Goal: Task Accomplishment & Management: Manage account settings

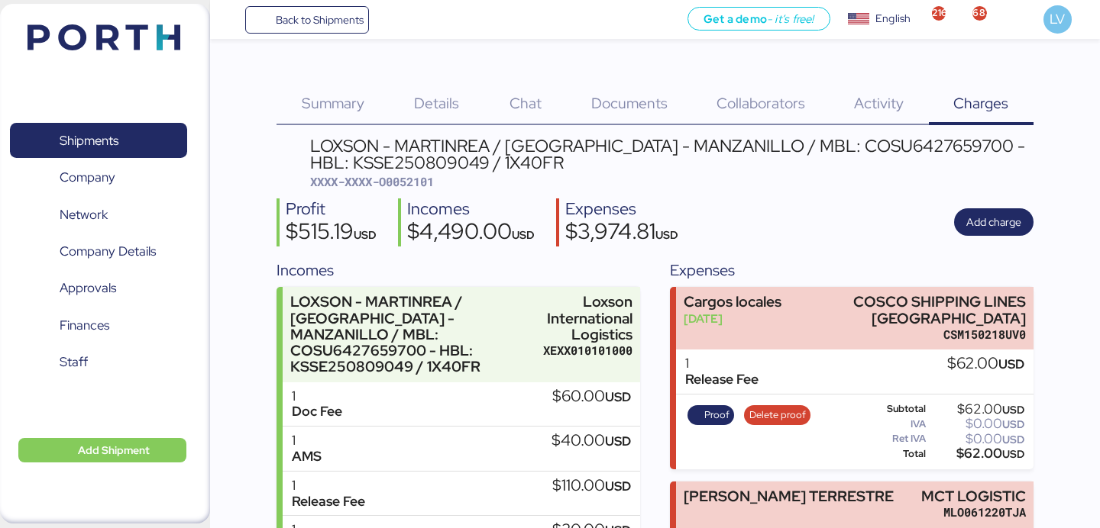
click at [319, 24] on span "Back to Shipments" at bounding box center [320, 20] width 88 height 18
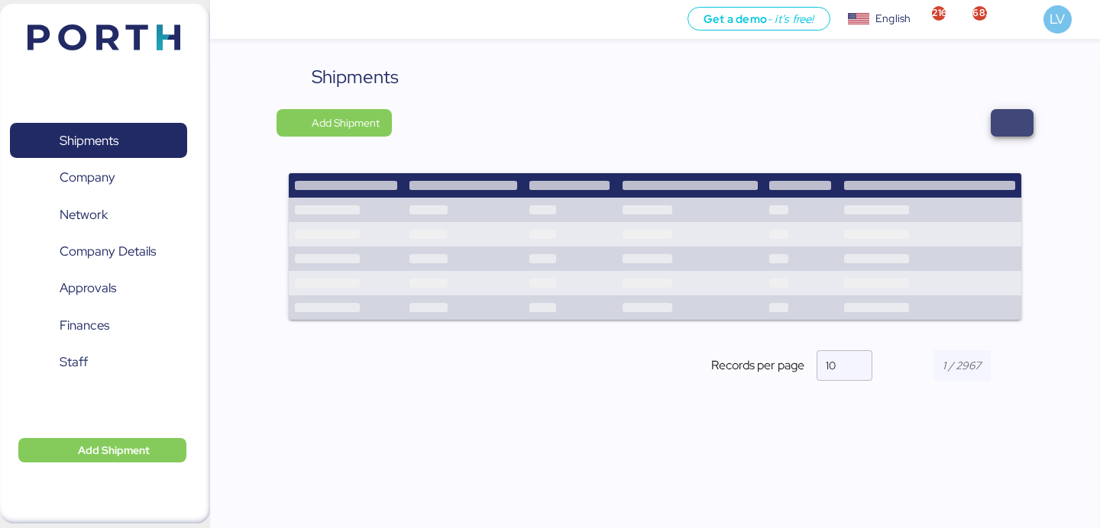
click at [993, 120] on span "button" at bounding box center [1011, 122] width 43 height 27
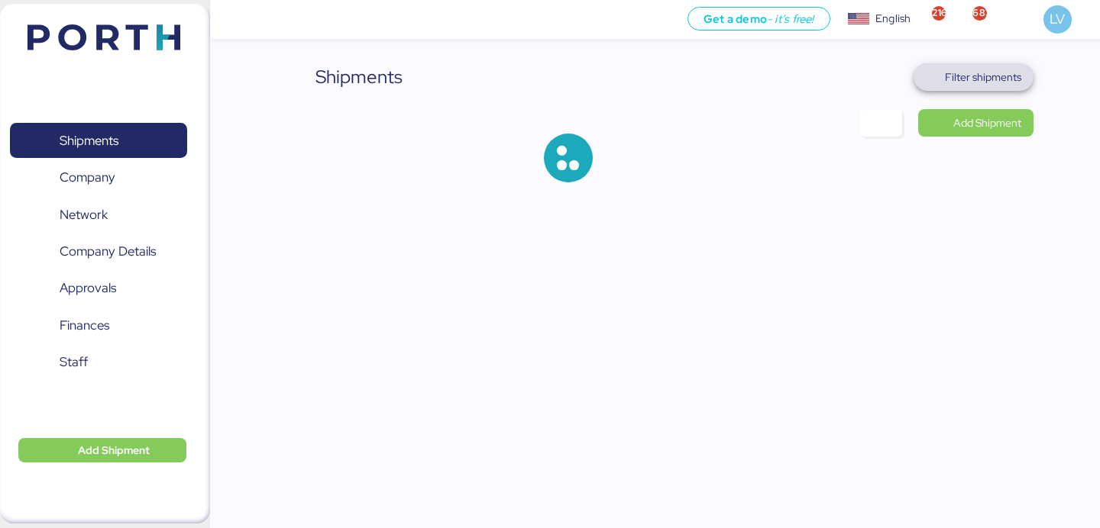
click at [977, 83] on span "Filter shipments" at bounding box center [983, 77] width 76 height 18
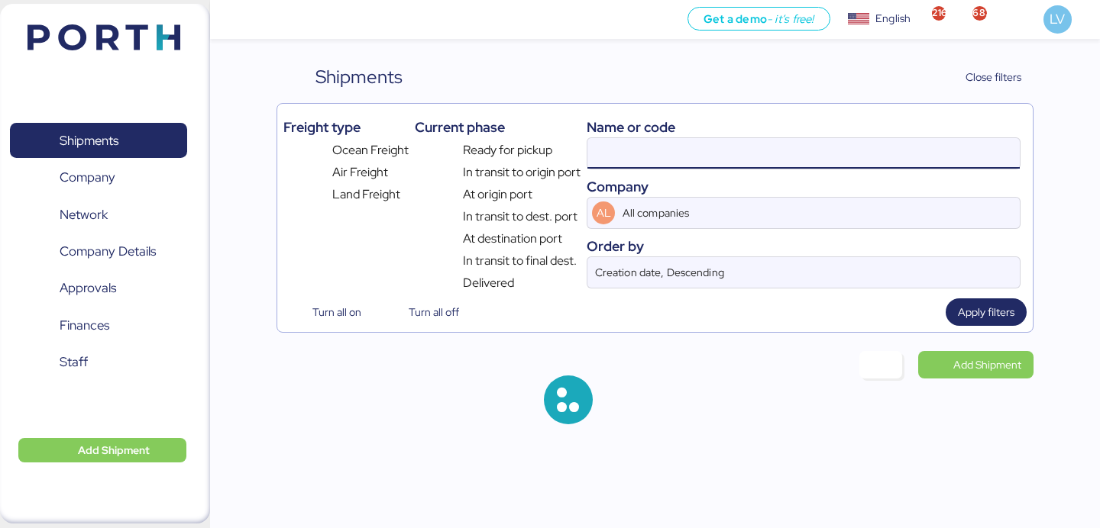
click at [819, 141] on input at bounding box center [803, 153] width 432 height 31
paste input "KMTCJKT5246438"
type input "KMTCJKT5246438"
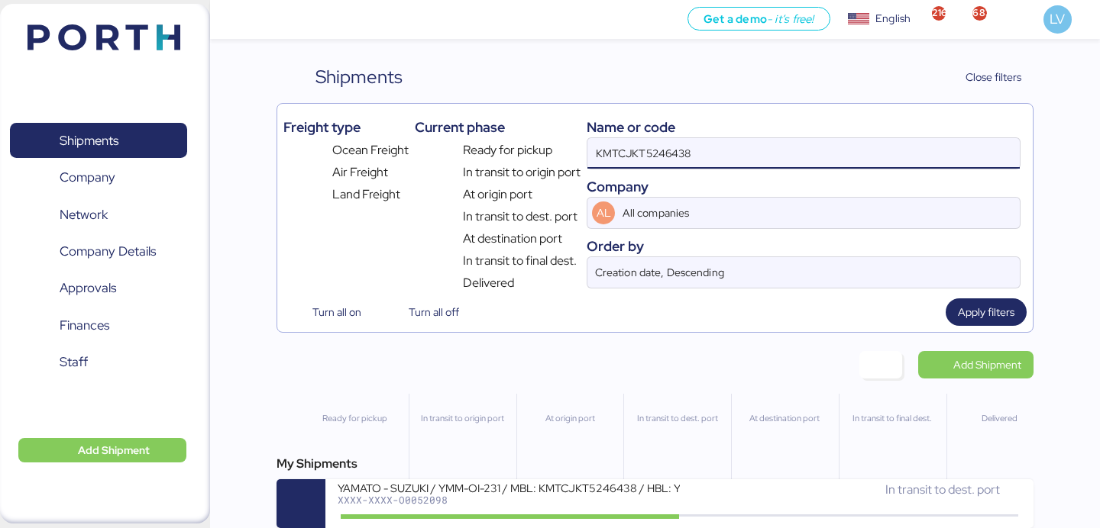
click at [788, 163] on input "KMTCJKT5246438" at bounding box center [803, 153] width 432 height 31
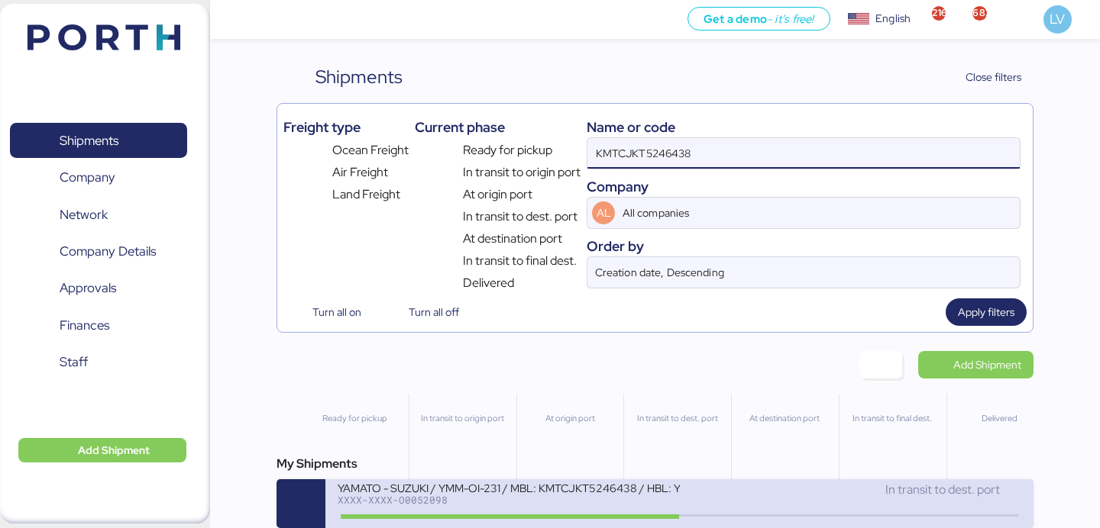
click at [531, 494] on div "YAMATO - SUZUKI / YMM-OI-231 / MBL: KMTCJKT5246438 / HBL: YIFFW0169265 / FCL" at bounding box center [508, 487] width 341 height 13
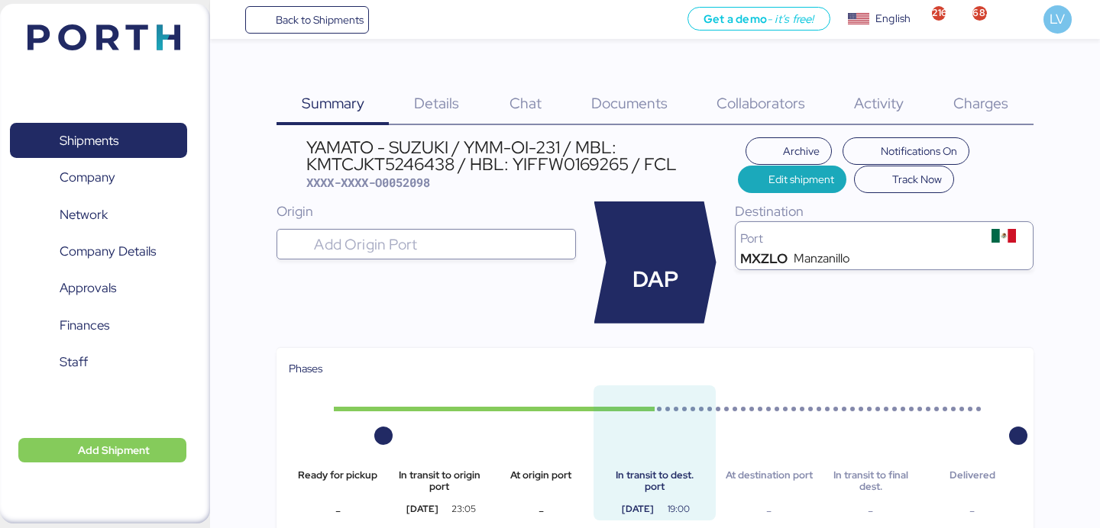
click at [972, 115] on div "Charges 0" at bounding box center [981, 94] width 105 height 62
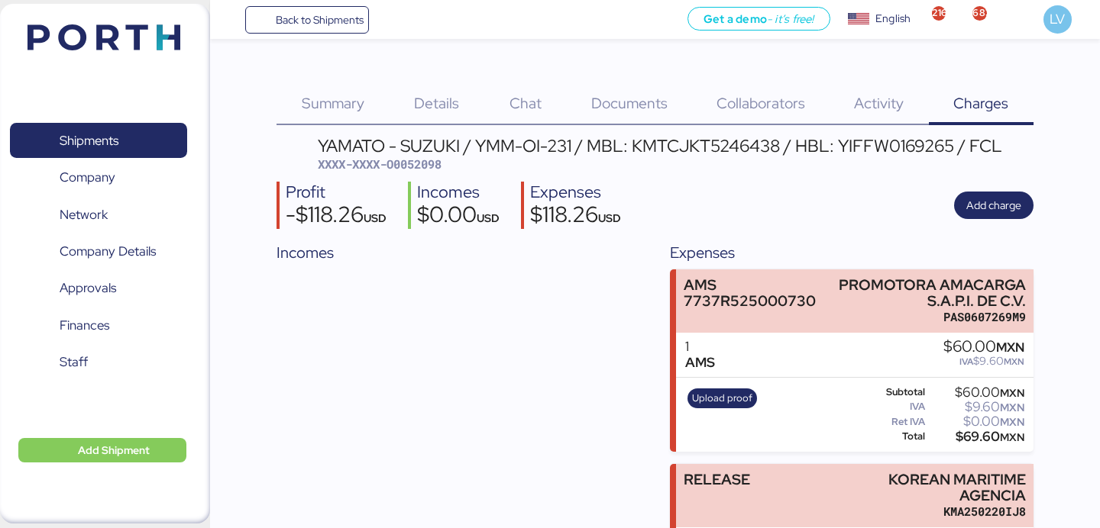
click at [425, 162] on span "XXXX-XXXX-O0052098" at bounding box center [380, 164] width 124 height 15
copy span "O0052098"
click at [313, 16] on span "Back to Shipments" at bounding box center [320, 20] width 88 height 18
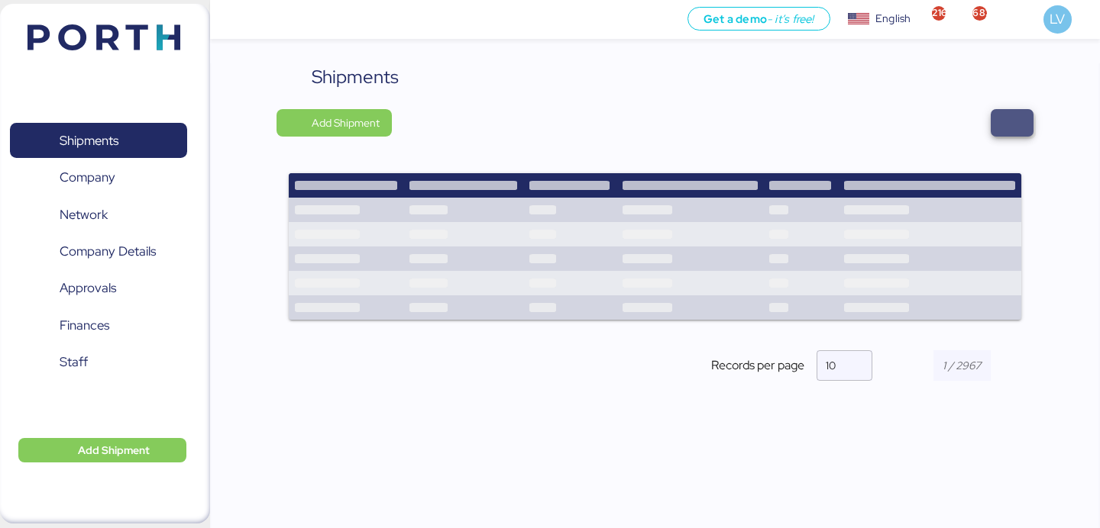
click at [1013, 123] on span "button" at bounding box center [1012, 122] width 18 height 21
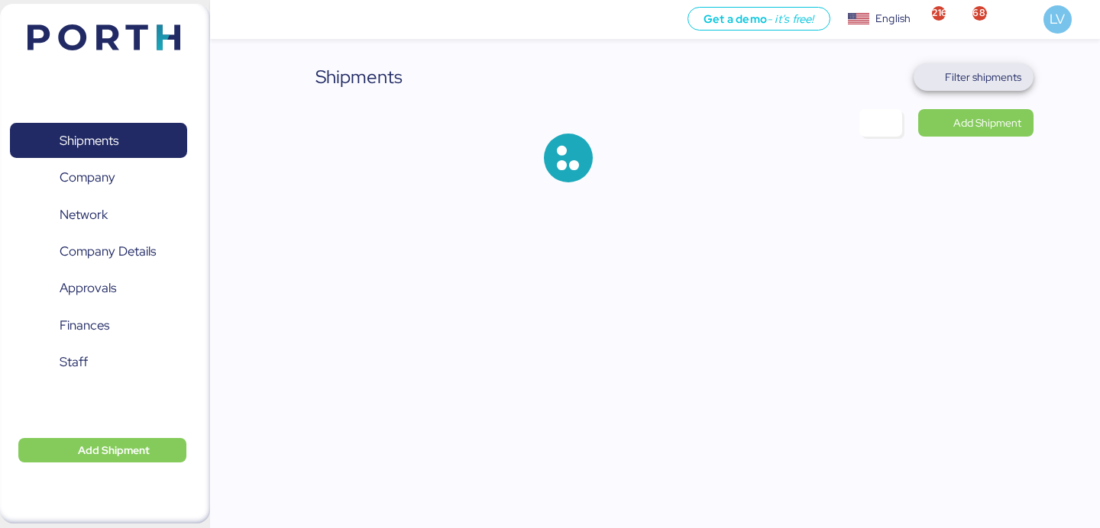
click at [980, 72] on span "Filter shipments" at bounding box center [983, 77] width 76 height 18
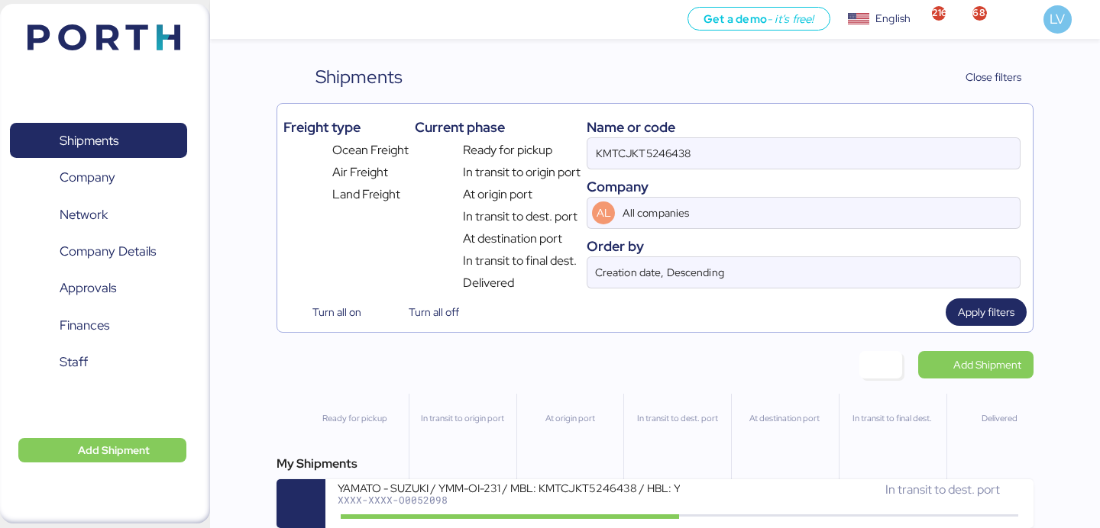
click at [742, 137] on div "KMTCJKT5246438" at bounding box center [803, 153] width 434 height 32
click at [742, 138] on input "KMTCJKT5246438" at bounding box center [803, 153] width 432 height 31
click at [742, 137] on div "KMTCJKT5246438" at bounding box center [803, 153] width 434 height 32
click at [742, 138] on input "KMTCJKT5246438" at bounding box center [803, 153] width 432 height 31
click at [720, 153] on input "KMTCJKT5246438" at bounding box center [803, 153] width 432 height 31
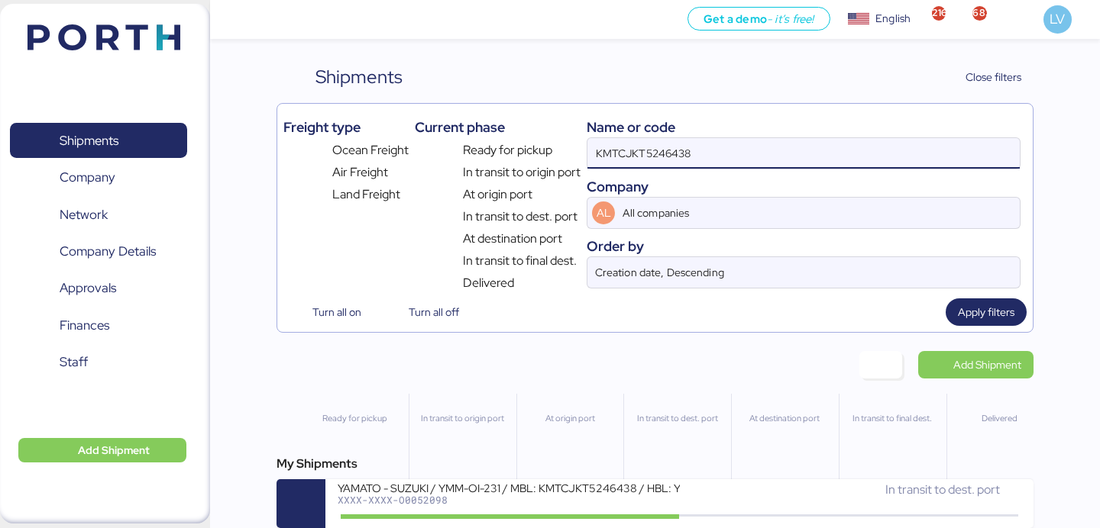
click at [720, 153] on input "KMTCJKT5246438" at bounding box center [803, 153] width 432 height 31
paste input "KMTCHPH1720895"
click at [720, 153] on input "KMTCJKT5246438 KMTCHPH1720895" at bounding box center [803, 153] width 432 height 31
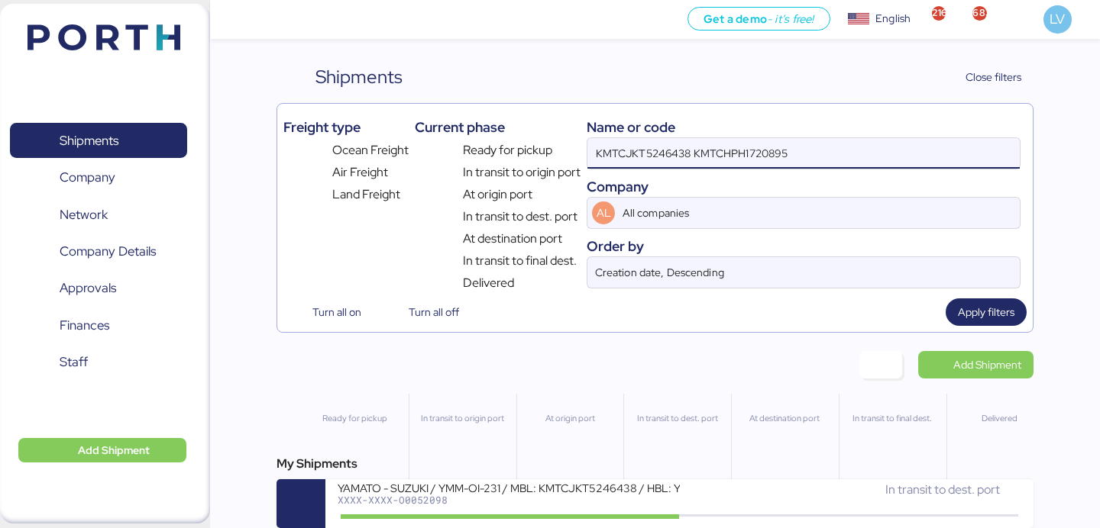
click at [720, 153] on input "KMTCJKT5246438 KMTCHPH1720895" at bounding box center [803, 153] width 432 height 31
paste input
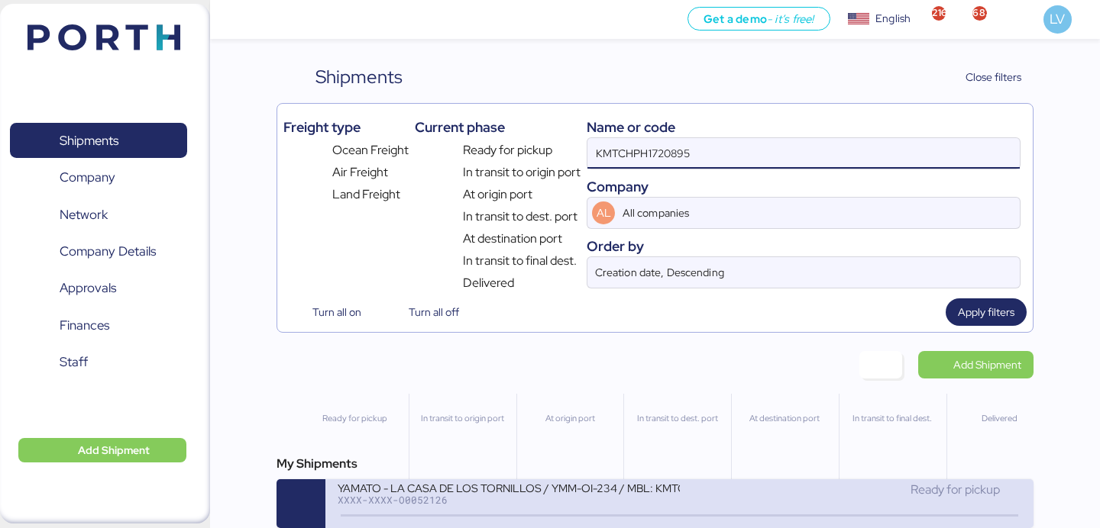
type input "KMTCHPH1720895"
click at [493, 513] on div "YAMATO - LA CASA DE LOS TORNILLOS / YMM-OI-234 / MBL: KMTCHPH1720895 / HBL: YLV…" at bounding box center [508, 497] width 341 height 33
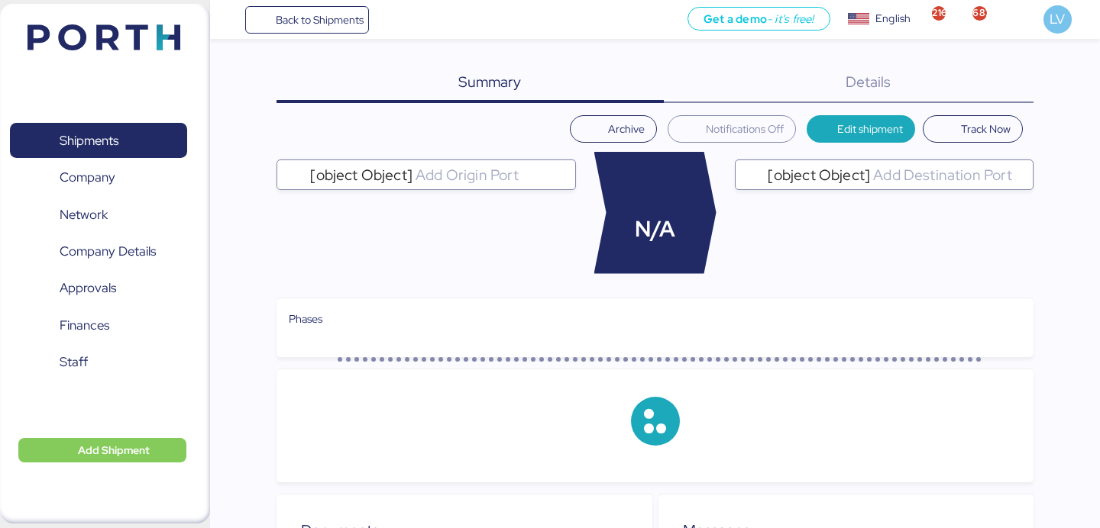
click at [938, 86] on div "Details 0" at bounding box center [849, 83] width 370 height 40
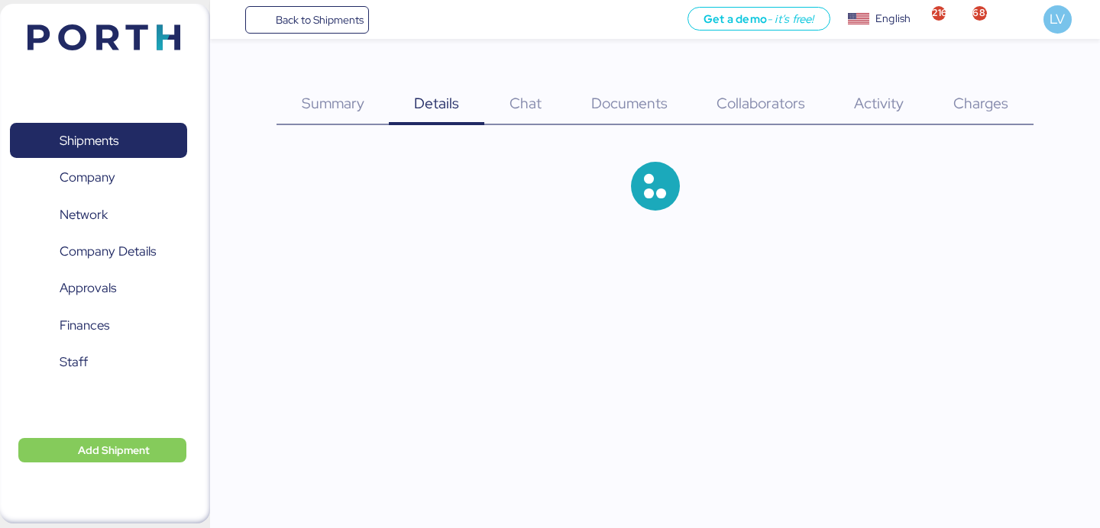
click at [970, 89] on div "Charges 0" at bounding box center [981, 94] width 105 height 62
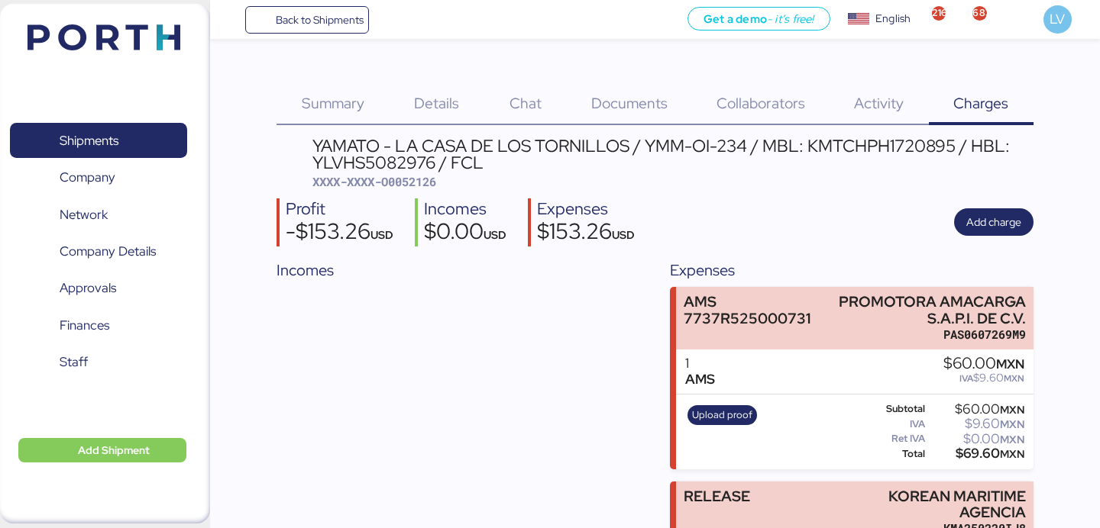
scroll to position [147, 0]
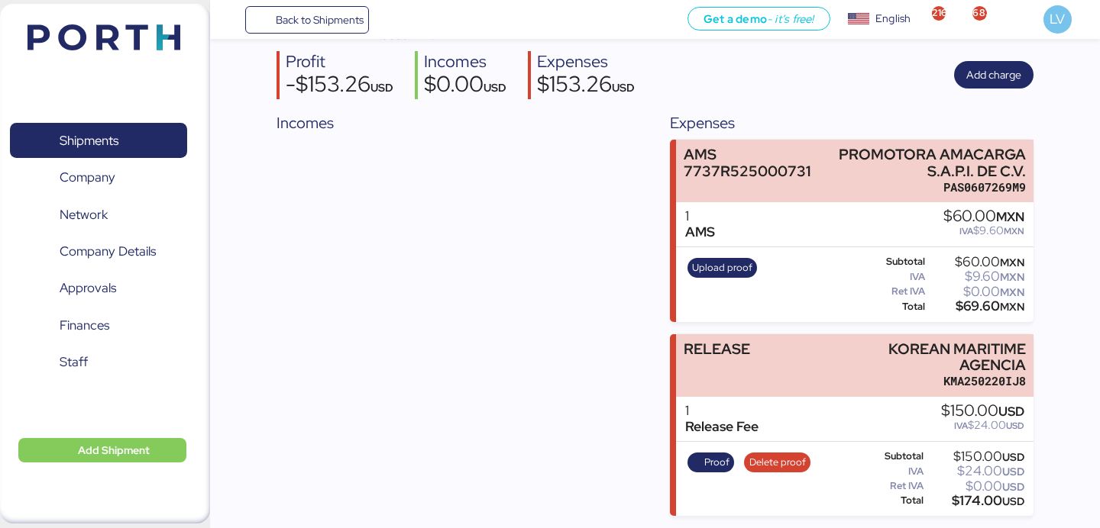
click at [278, 1] on div "Back to Shipments Get a demo - it’s free! Get a demo English Inglés English 216…" at bounding box center [655, 19] width 890 height 39
click at [296, 24] on span "Back to Shipments" at bounding box center [320, 20] width 88 height 18
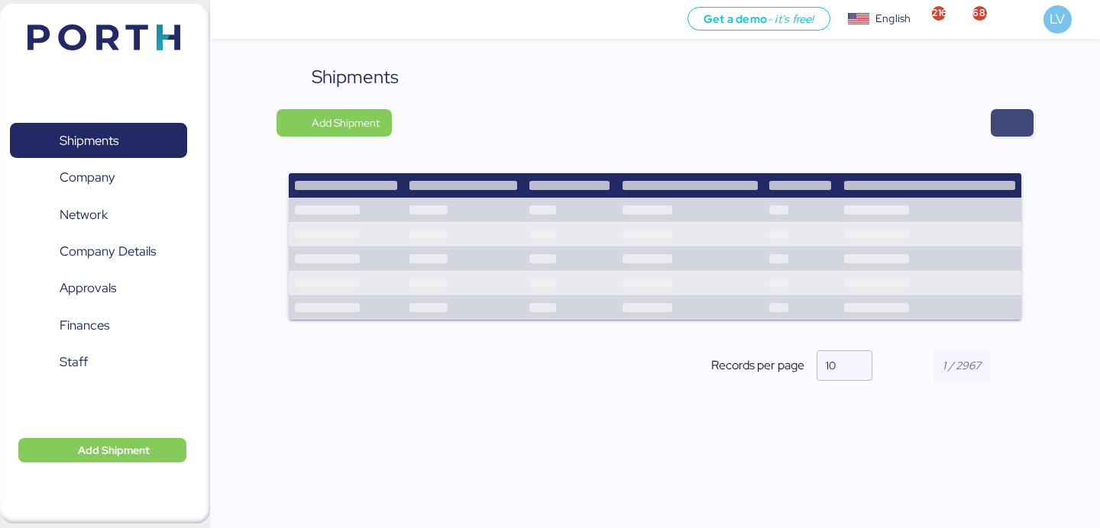
click at [1009, 124] on span "button" at bounding box center [1012, 122] width 18 height 21
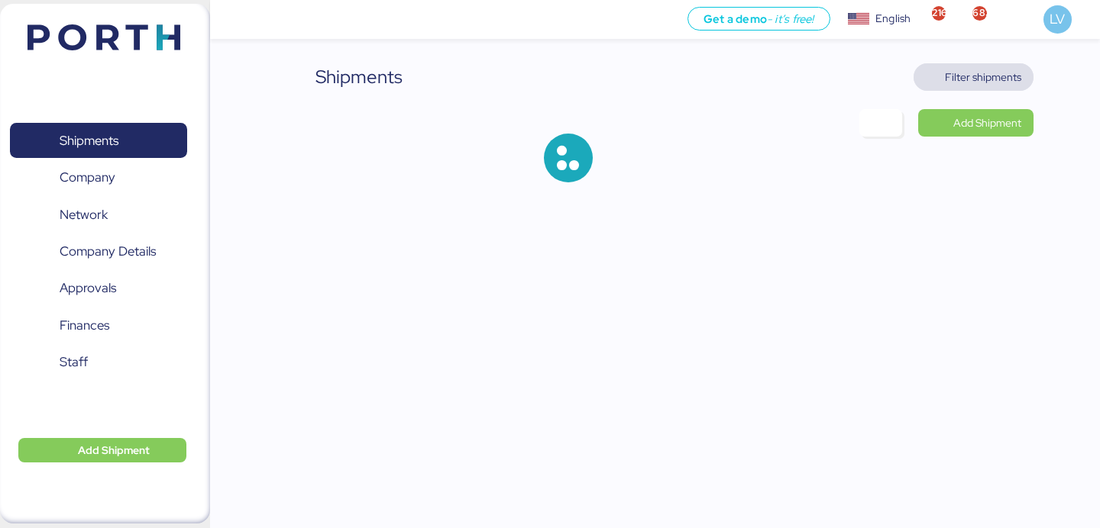
click at [1006, 81] on span "Filter shipments" at bounding box center [983, 77] width 76 height 18
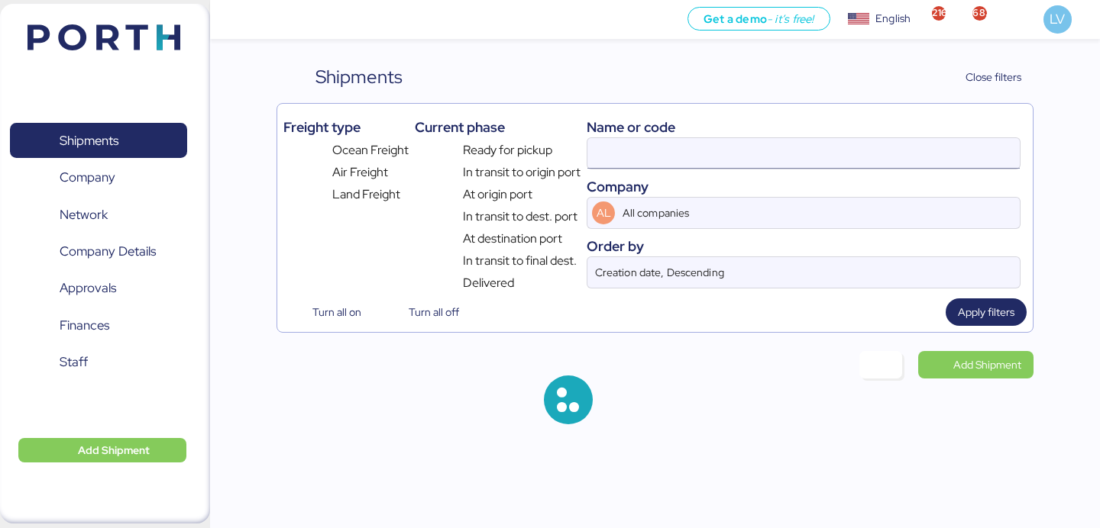
click at [911, 148] on input at bounding box center [803, 153] width 432 height 31
paste input "KMTCJKT5246438"
type input "KMTCJKT5246438"
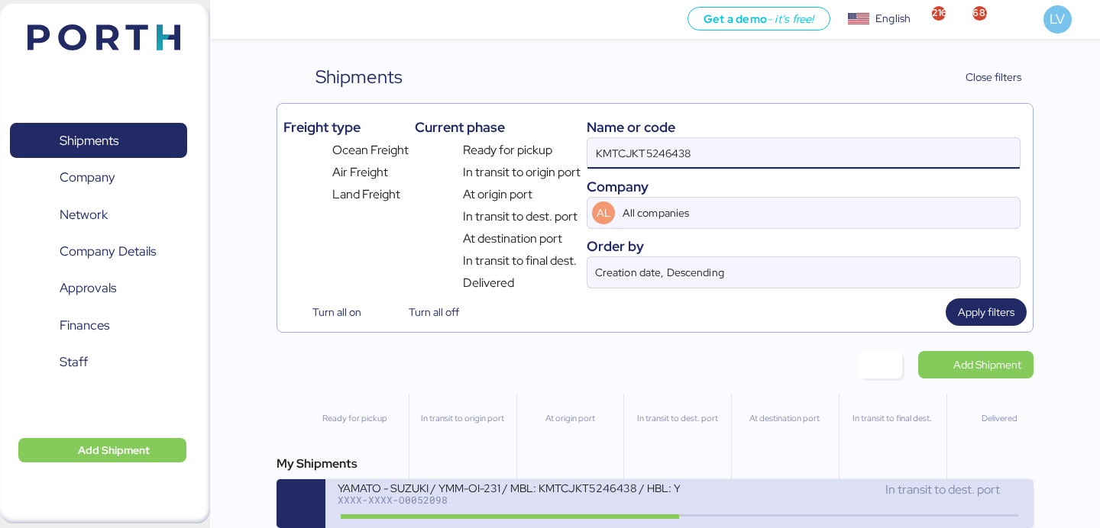
click at [625, 491] on div "YAMATO - SUZUKI / YMM-OI-231 / MBL: KMTCJKT5246438 / HBL: YIFFW0169265 / FCL" at bounding box center [508, 487] width 341 height 13
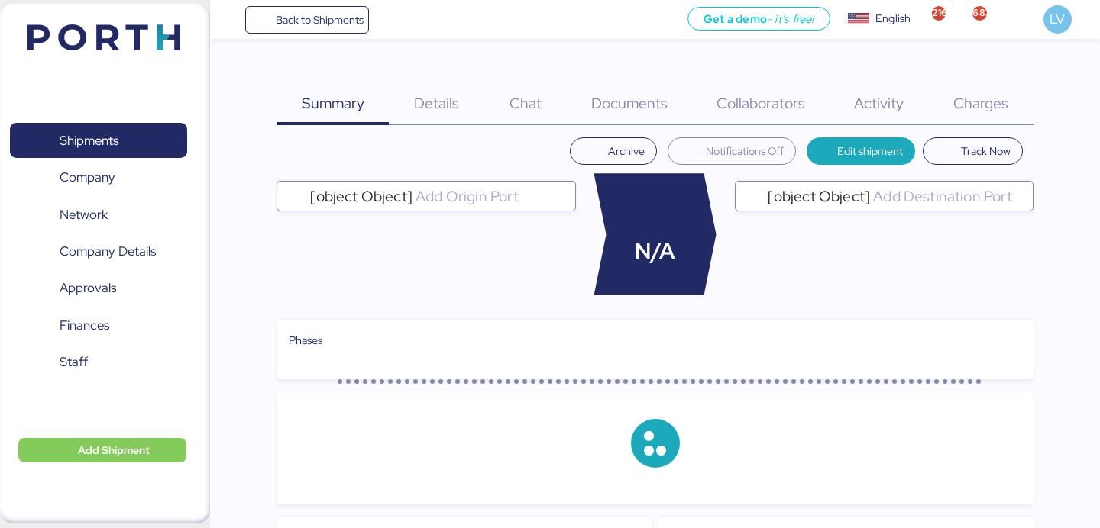
click at [971, 73] on div "Charges 0" at bounding box center [981, 94] width 105 height 62
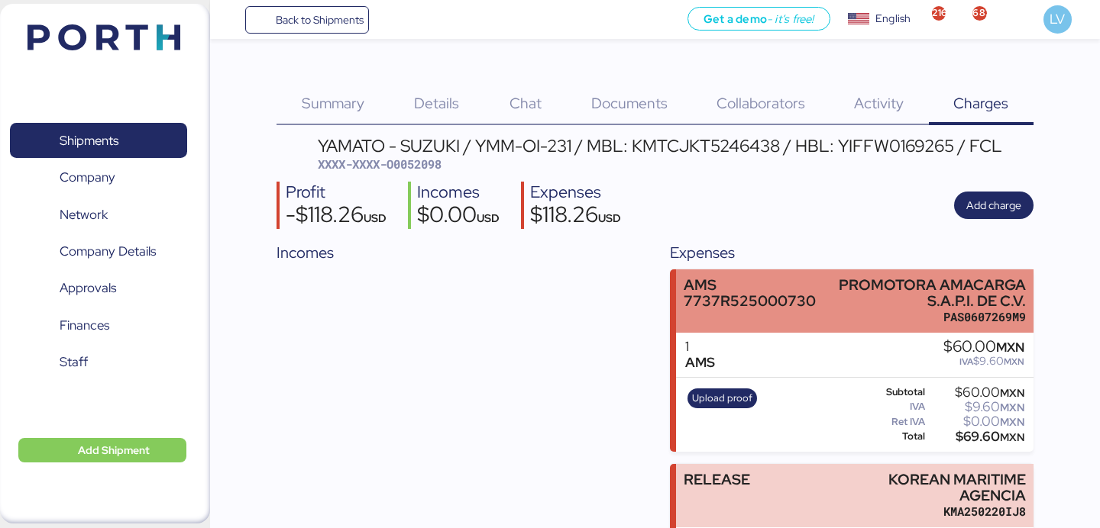
scroll to position [131, 0]
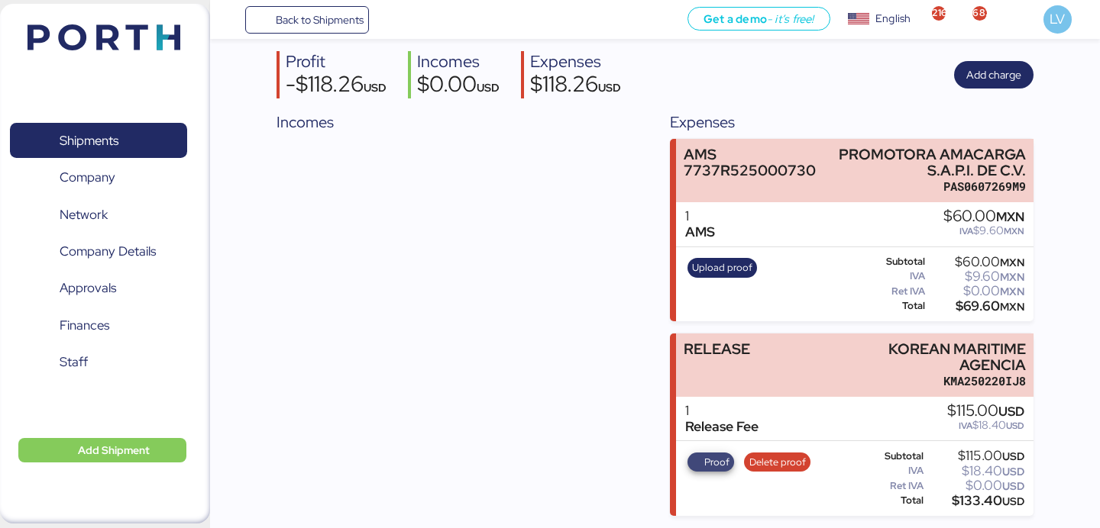
click at [704, 464] on span "Proof" at bounding box center [716, 462] width 25 height 17
click at [777, 460] on span "Delete proof" at bounding box center [777, 462] width 57 height 17
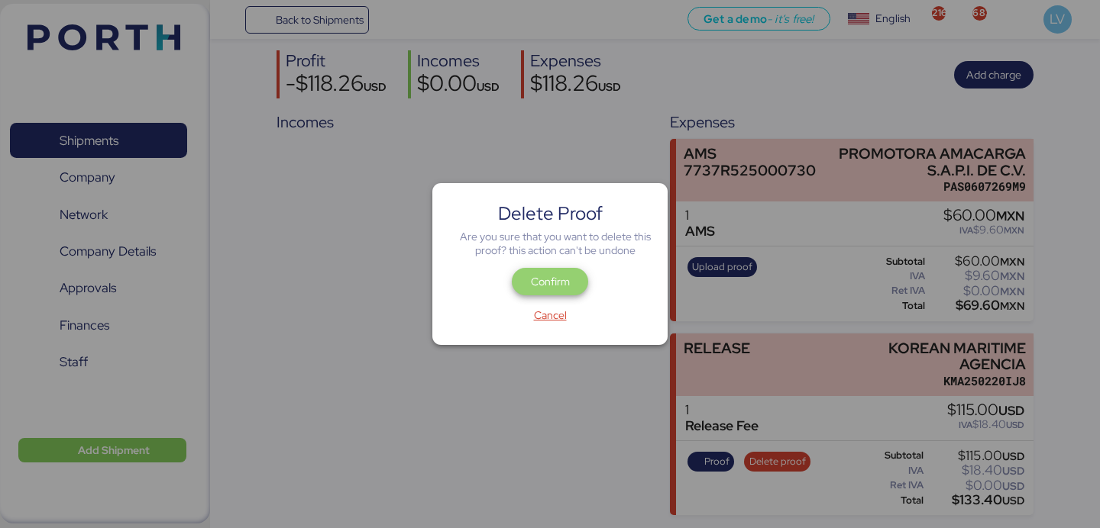
click at [557, 273] on span "Confirm" at bounding box center [550, 282] width 39 height 18
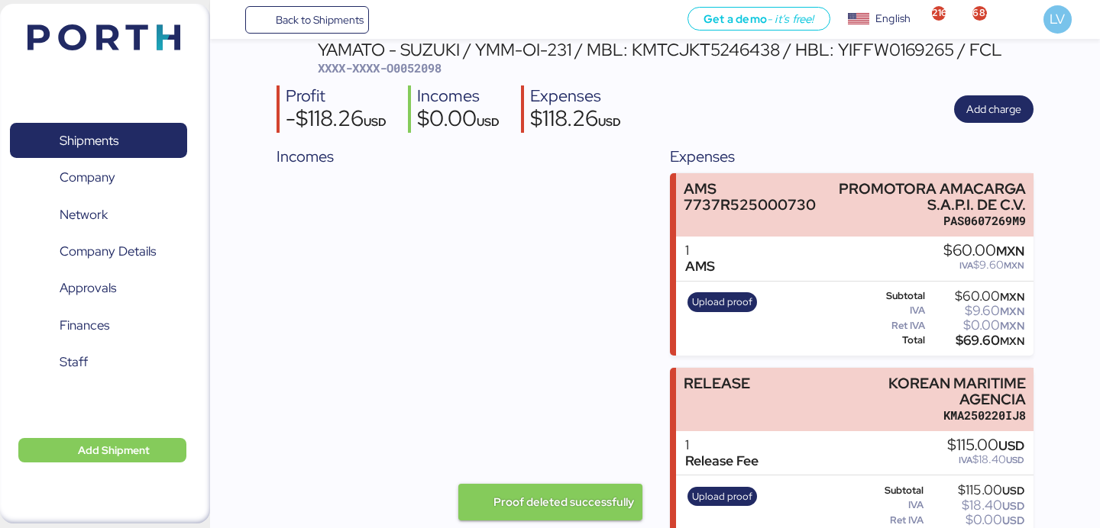
scroll to position [131, 0]
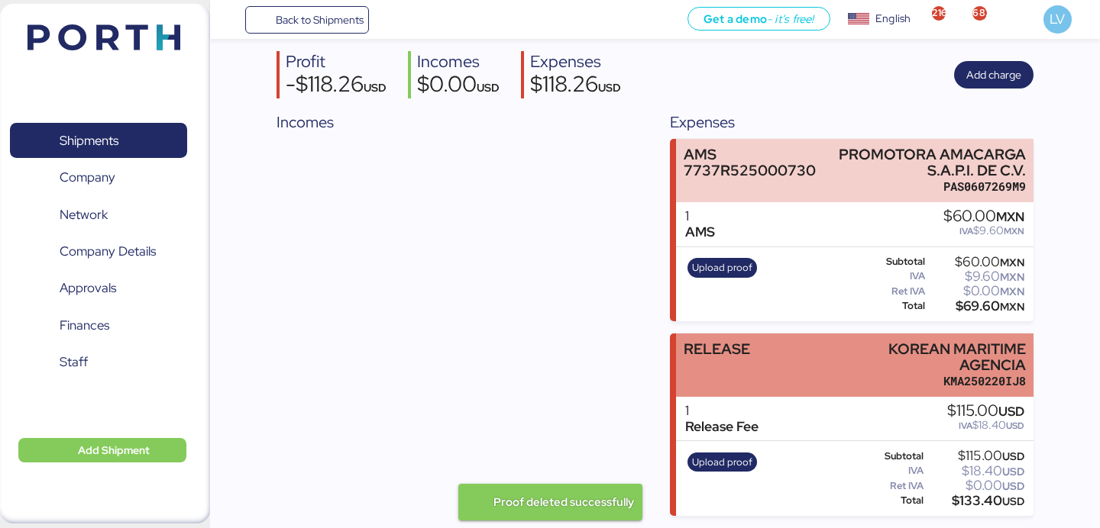
click at [801, 368] on div "RELEASE KOREAN MARITIME AGENCIA KMA250220IJ8" at bounding box center [854, 365] width 357 height 63
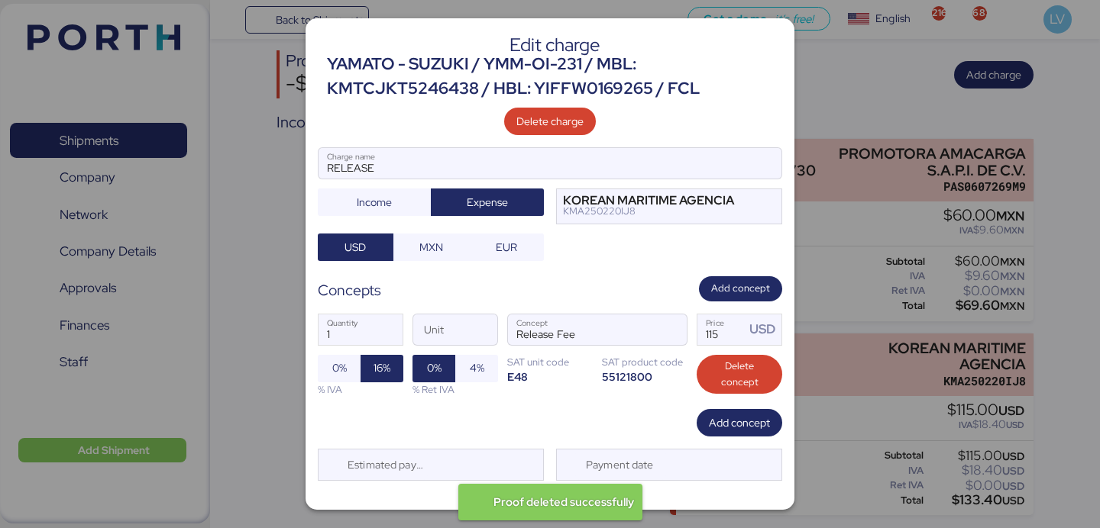
scroll to position [19, 0]
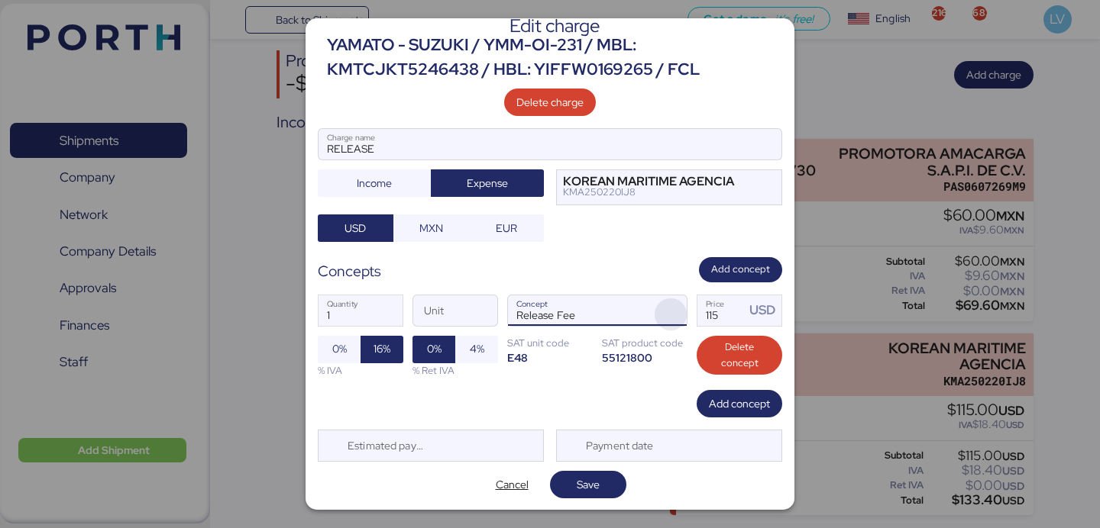
click at [681, 308] on span "button" at bounding box center [670, 315] width 32 height 32
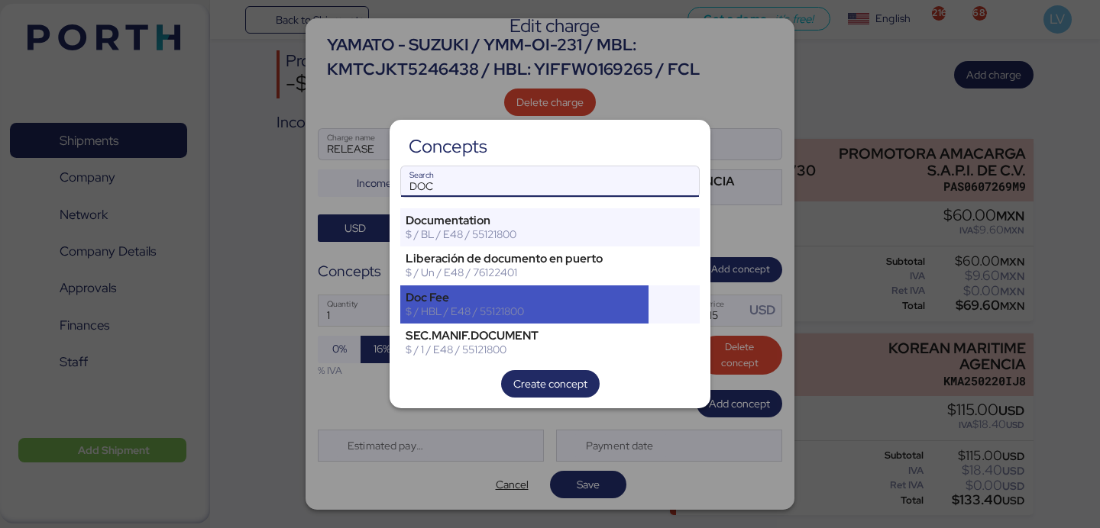
type input "DOC"
click at [608, 301] on div "Doc Fee" at bounding box center [523, 298] width 237 height 14
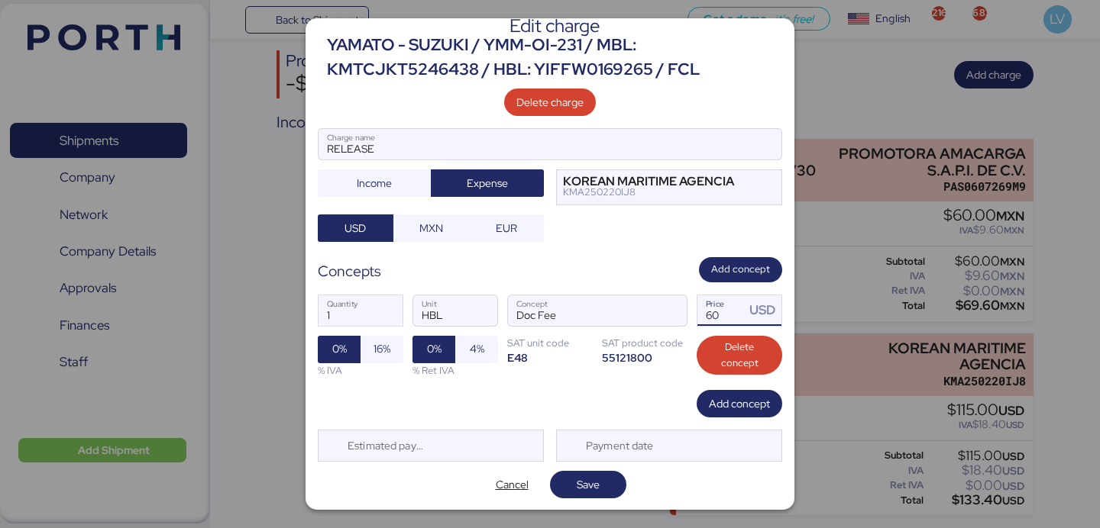
click at [712, 312] on input "60" at bounding box center [720, 311] width 47 height 31
type input "80"
click at [384, 341] on span "16%" at bounding box center [381, 349] width 17 height 18
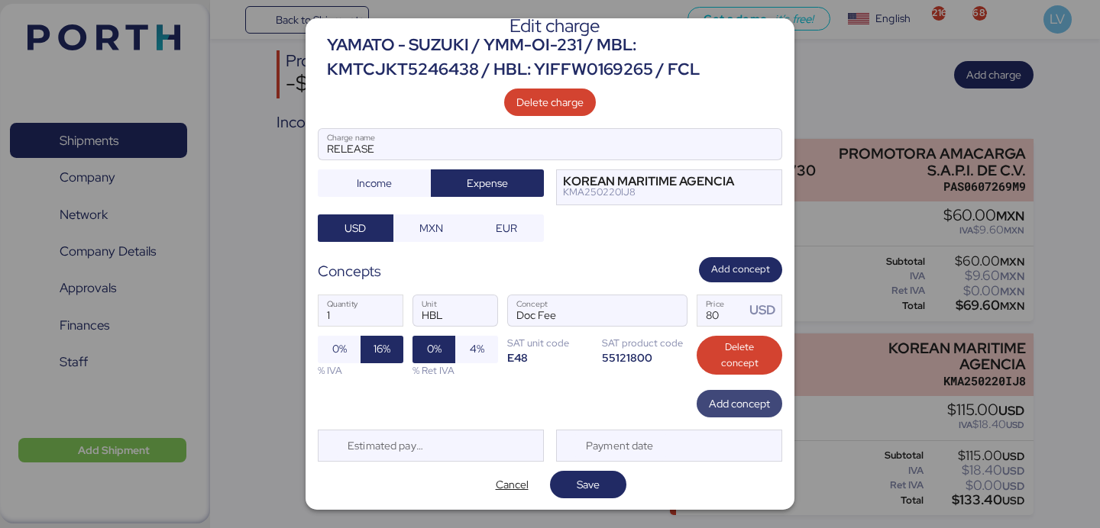
click at [758, 391] on span "Add concept" at bounding box center [739, 403] width 86 height 27
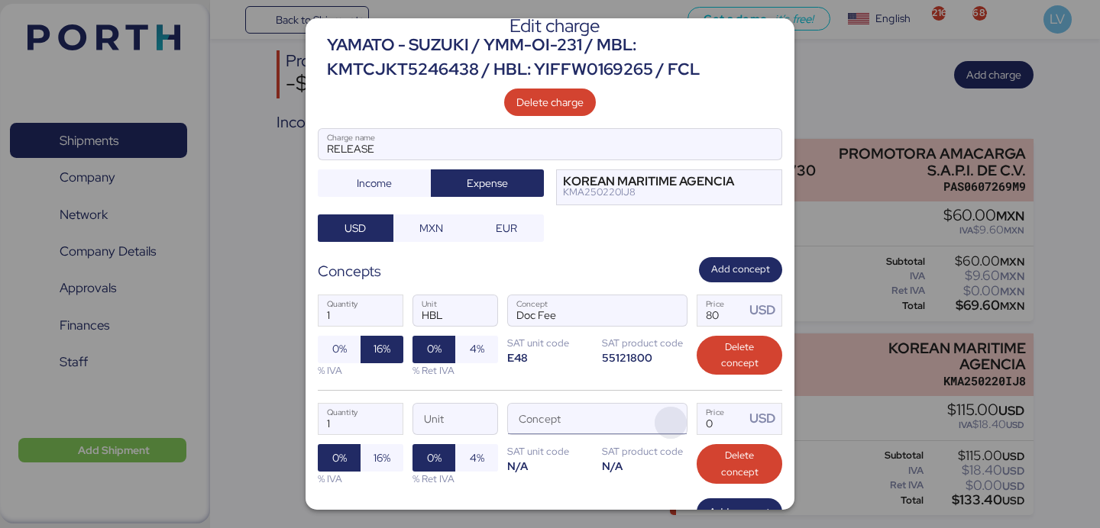
click at [667, 409] on span "button" at bounding box center [670, 423] width 32 height 32
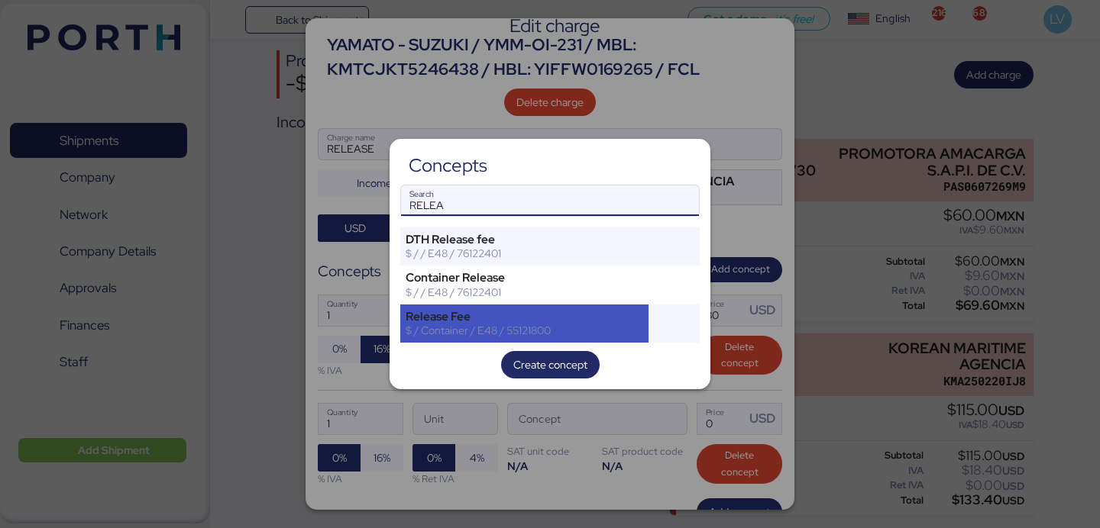
type input "RELEA"
click at [572, 338] on div "Release Fee $ / Container / E48 / 55121800" at bounding box center [524, 324] width 248 height 38
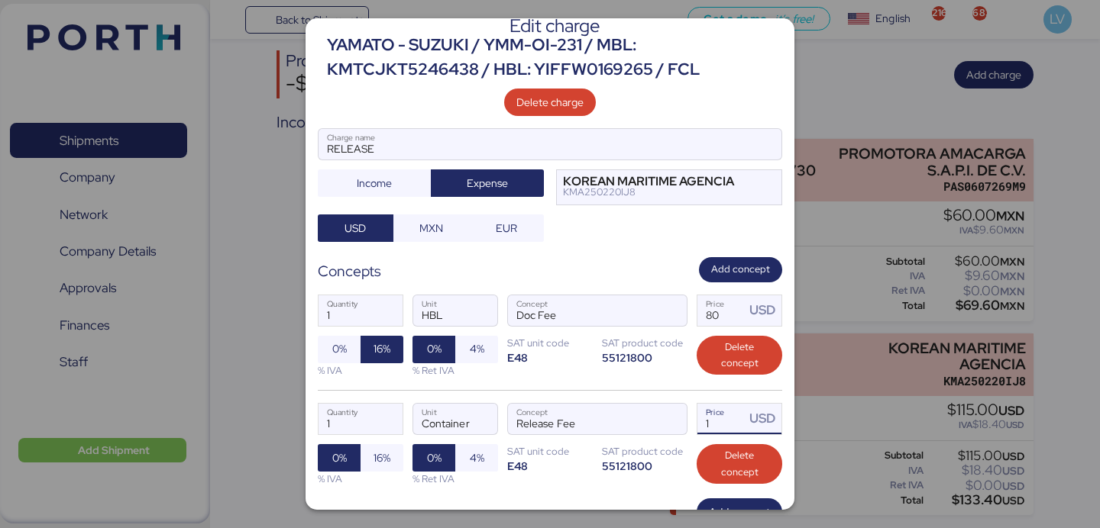
click at [726, 421] on input "1" at bounding box center [720, 419] width 47 height 31
type input "35"
click at [380, 459] on span "16%" at bounding box center [381, 458] width 17 height 18
click at [414, 137] on input "RELEASE" at bounding box center [549, 144] width 463 height 31
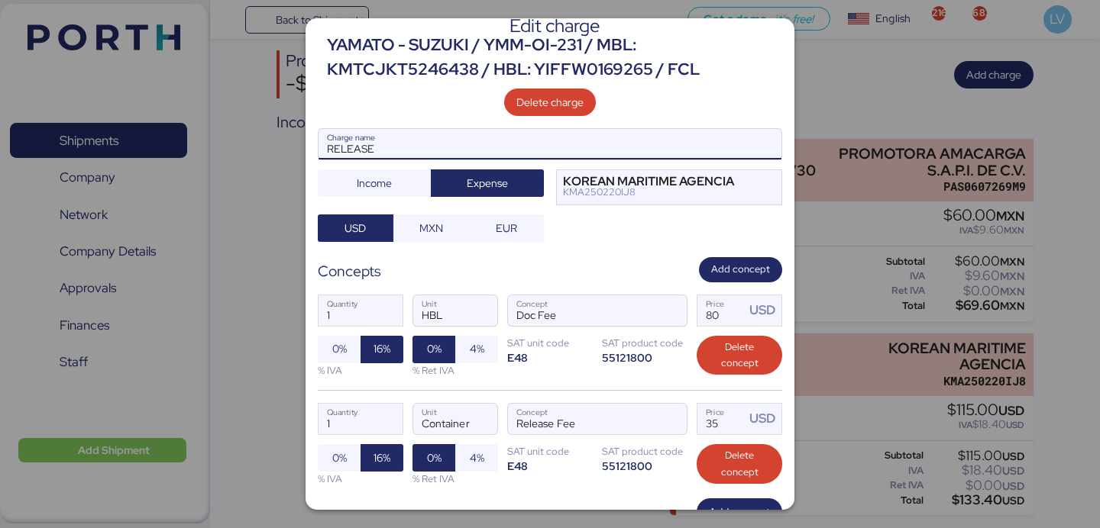
click at [414, 137] on input "RELEASE" at bounding box center [549, 144] width 463 height 31
click at [411, 144] on input "RELEASE" at bounding box center [549, 144] width 463 height 31
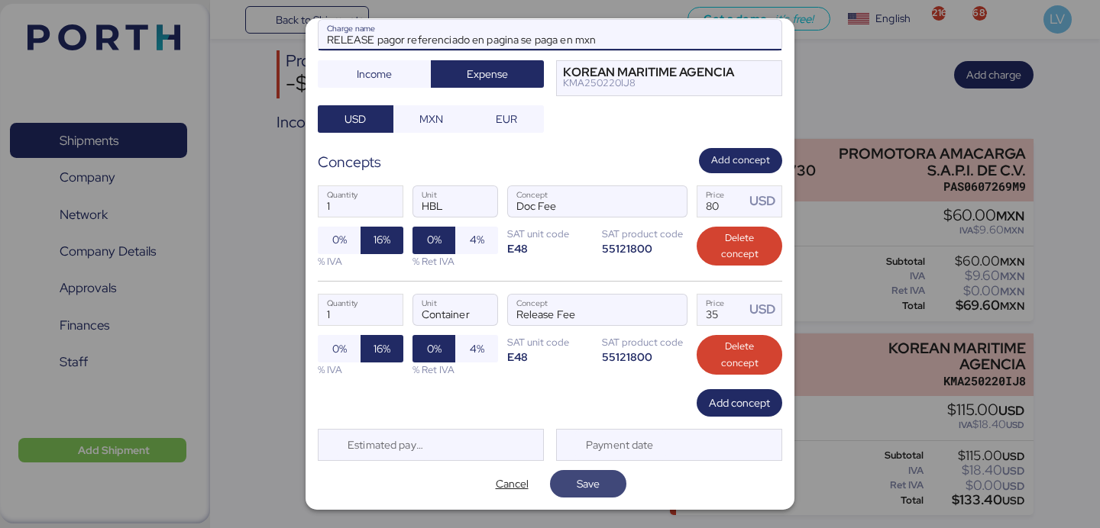
type input "RELEASE pagor referenciado en pagina se paga en mxn"
click at [596, 482] on span "Save" at bounding box center [588, 484] width 23 height 18
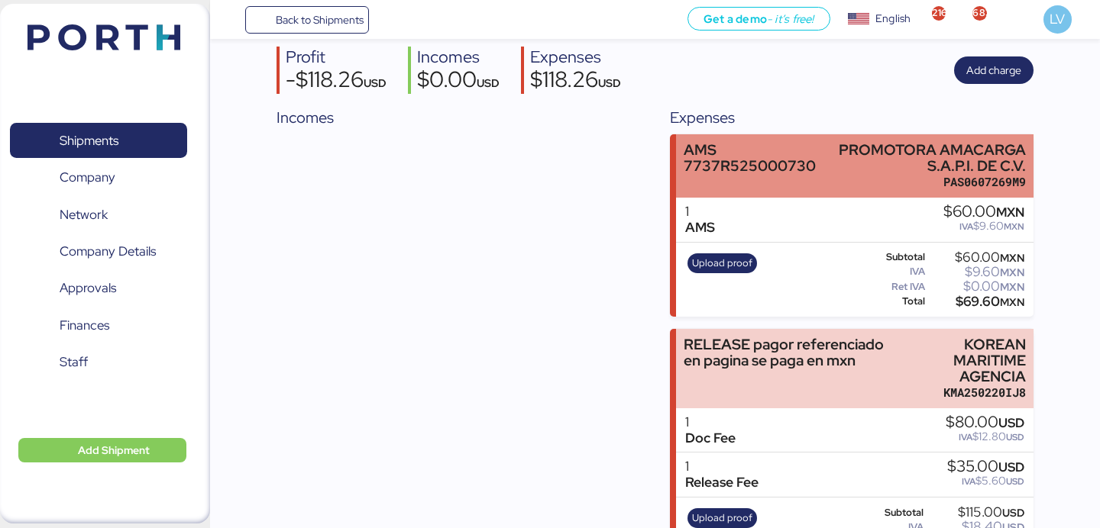
scroll to position [192, 0]
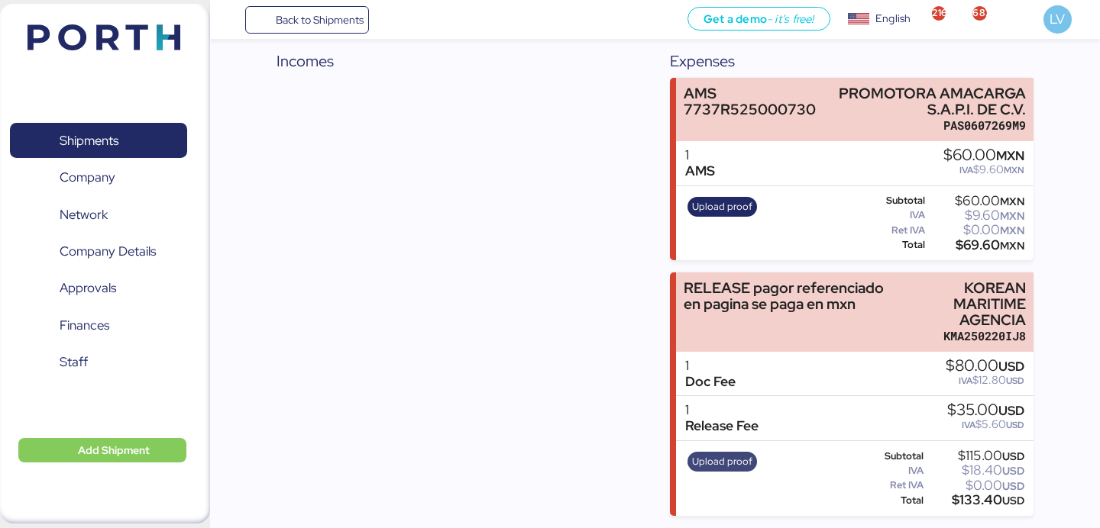
click at [728, 460] on span "Upload proof" at bounding box center [722, 462] width 60 height 17
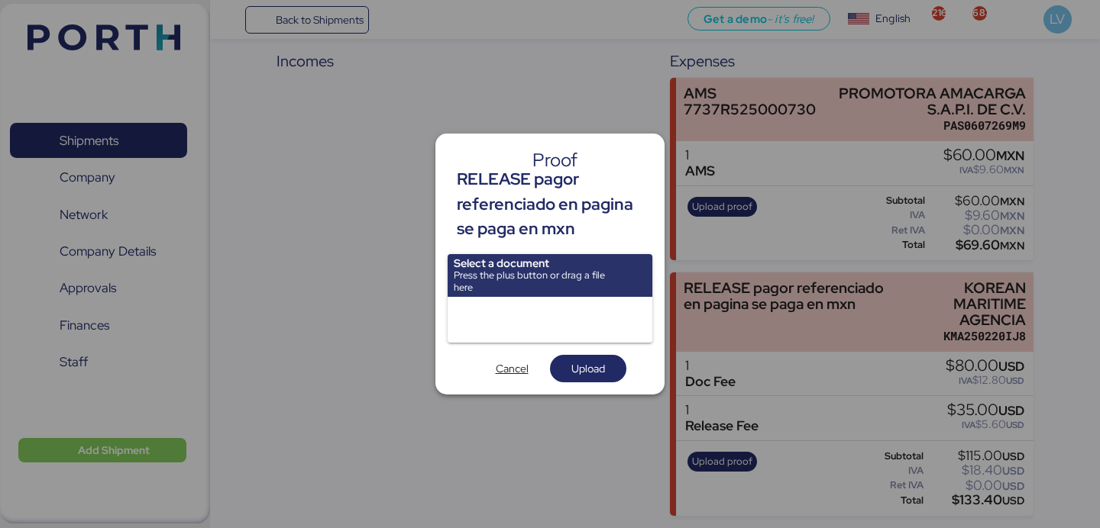
click at [575, 257] on input "file" at bounding box center [549, 275] width 205 height 43
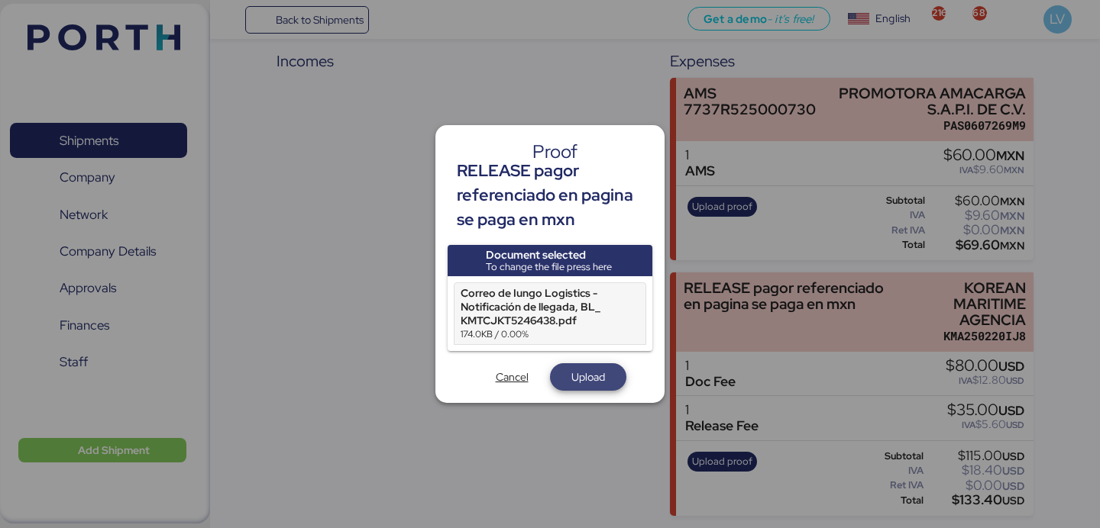
click at [583, 374] on span "Upload" at bounding box center [588, 377] width 34 height 18
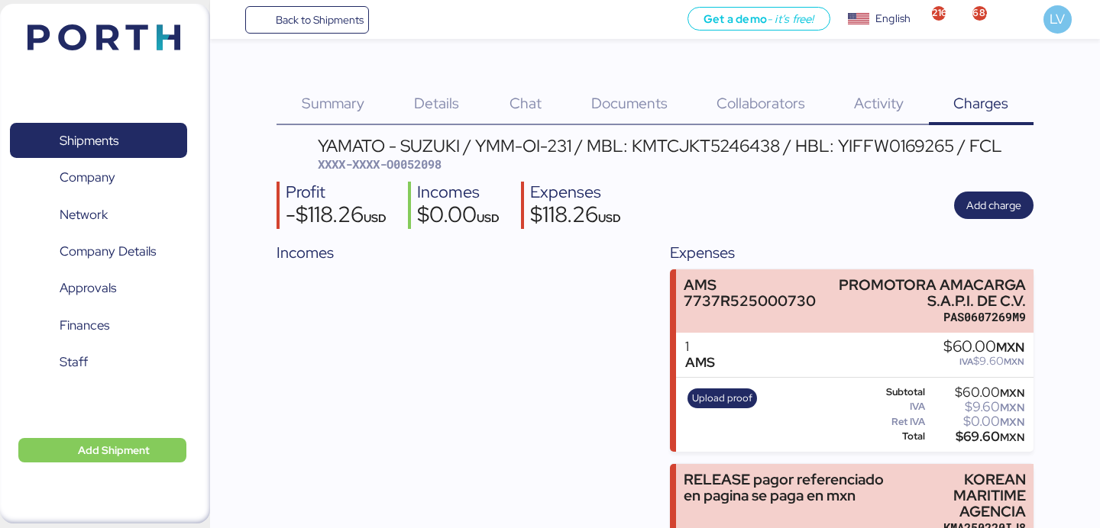
click at [432, 171] on span "XXXX-XXXX-O0052098" at bounding box center [380, 164] width 124 height 15
copy span "O0052098"
click at [349, 31] on span "Back to Shipments" at bounding box center [307, 19] width 114 height 27
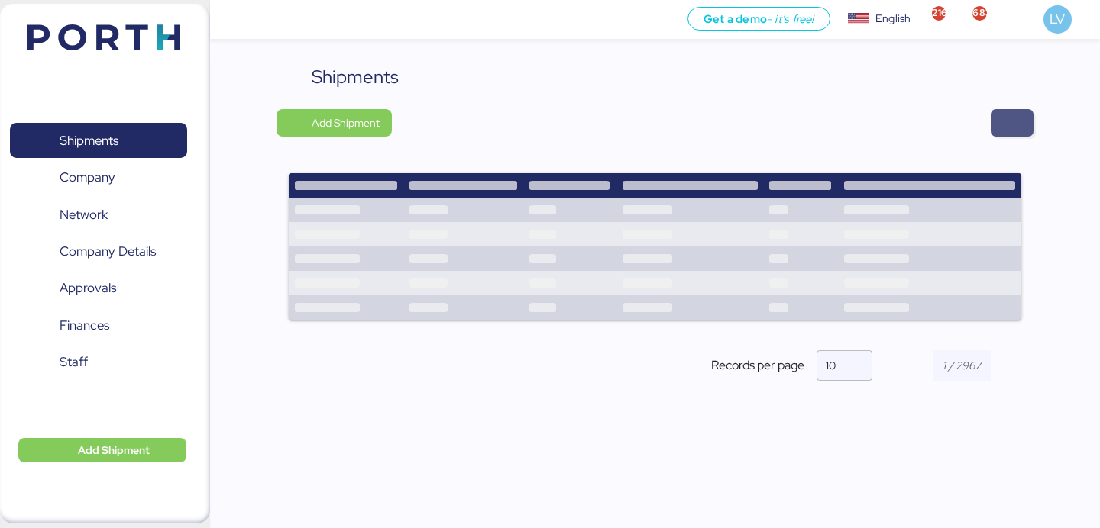
click at [1027, 121] on span "button" at bounding box center [1011, 122] width 43 height 27
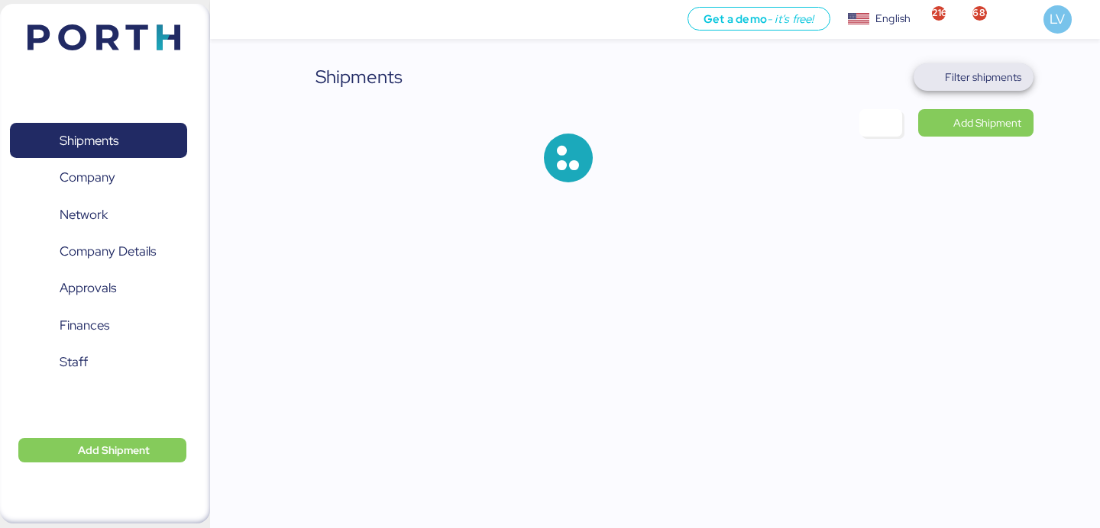
click at [962, 82] on span "Filter shipments" at bounding box center [983, 77] width 76 height 18
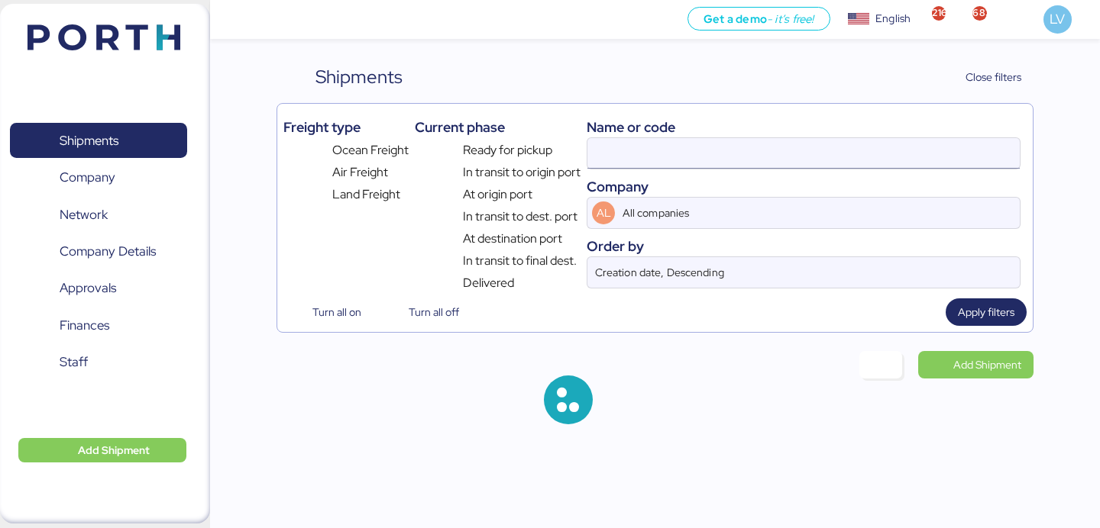
click at [854, 144] on input at bounding box center [803, 153] width 432 height 31
paste input "KMTCHPH1720895"
type input "KMTCHPH1720895"
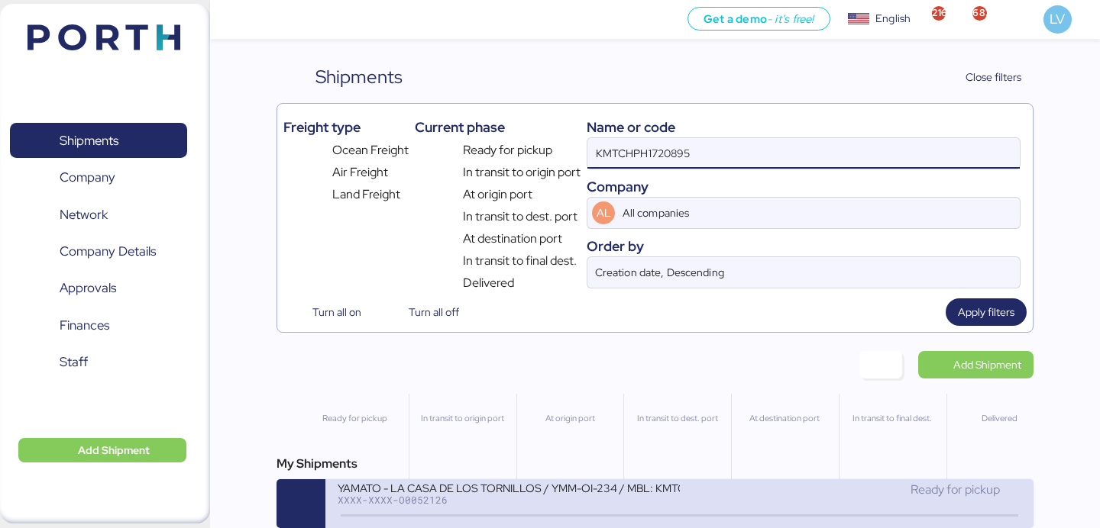
click at [441, 486] on div "YAMATO - LA CASA DE LOS TORNILLOS / YMM-OI-234 / MBL: KMTCHPH1720895 / HBL: YLV…" at bounding box center [508, 487] width 341 height 13
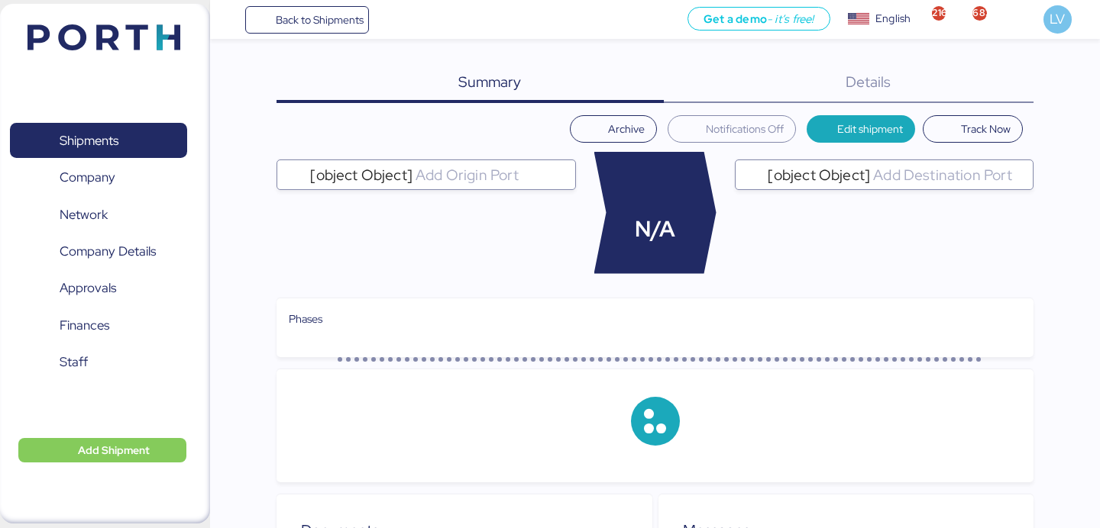
click at [976, 88] on div "Details 0" at bounding box center [849, 83] width 370 height 40
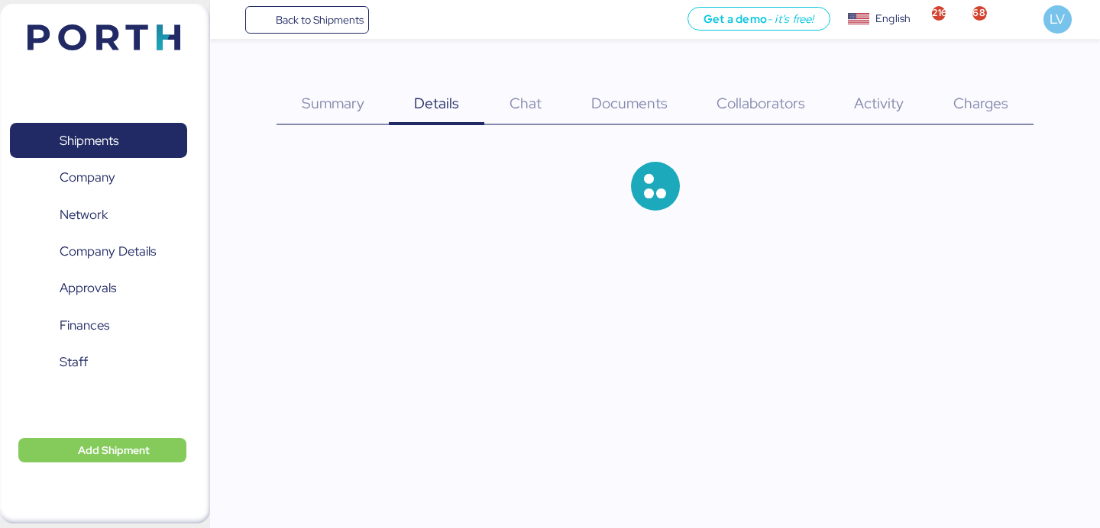
click at [976, 88] on div "Charges 0" at bounding box center [981, 94] width 105 height 62
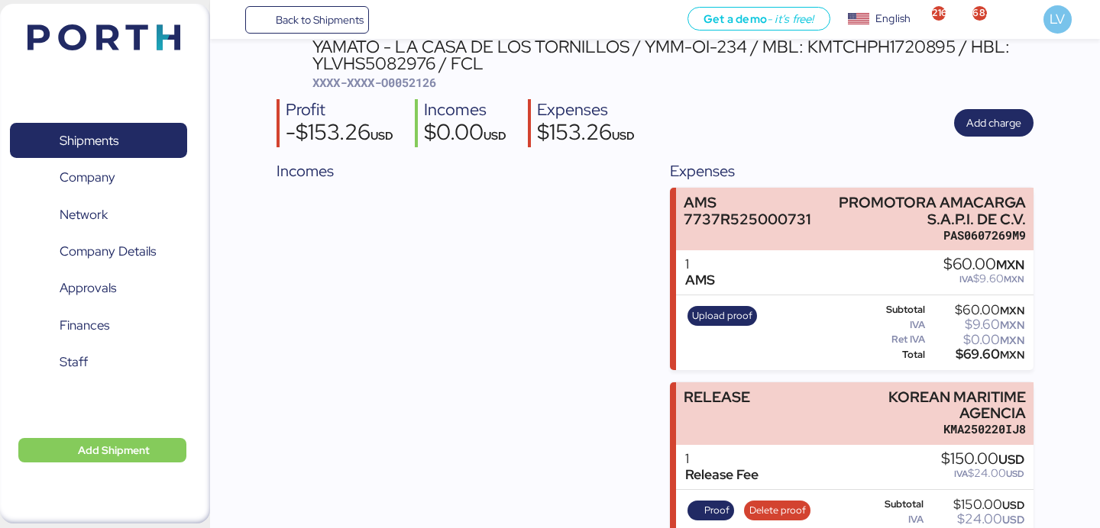
scroll to position [147, 0]
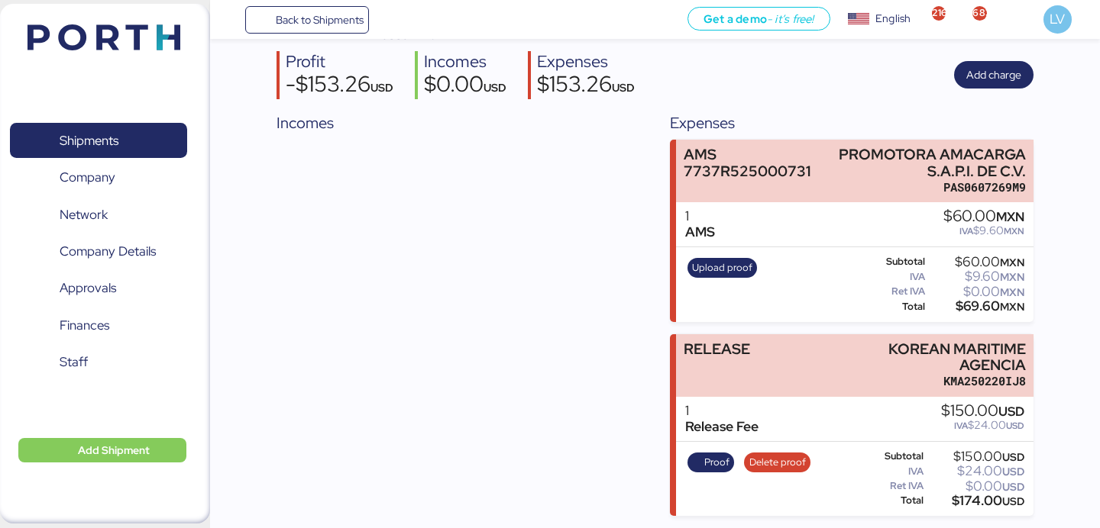
click at [818, 456] on div "Proof Delete proof Subtotal $150.00 USD IVA $24.00 USD Ret IVA $0.00 USD Total …" at bounding box center [854, 479] width 357 height 75
click at [791, 454] on span "Delete proof" at bounding box center [777, 462] width 57 height 17
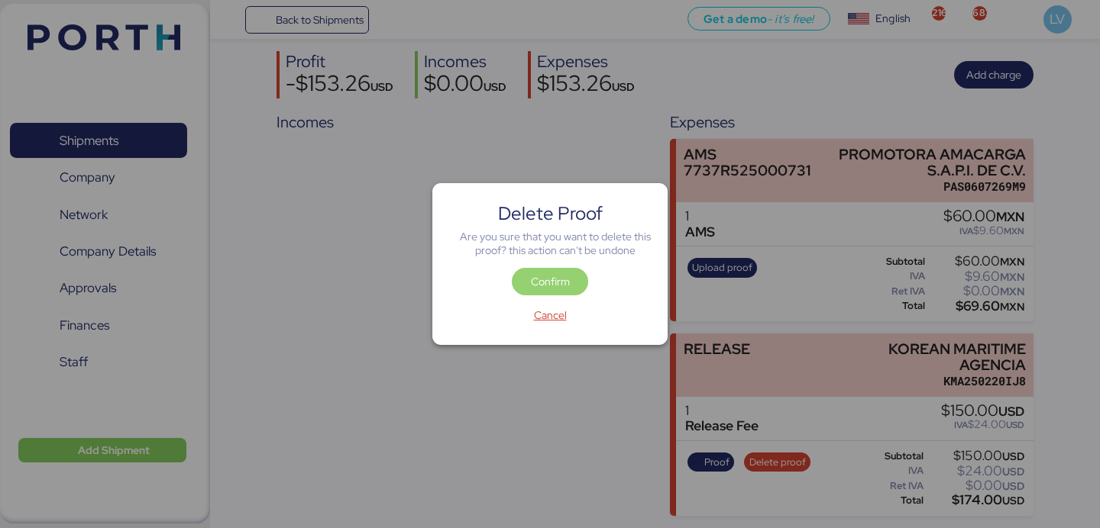
click at [561, 280] on span "Confirm" at bounding box center [550, 282] width 39 height 18
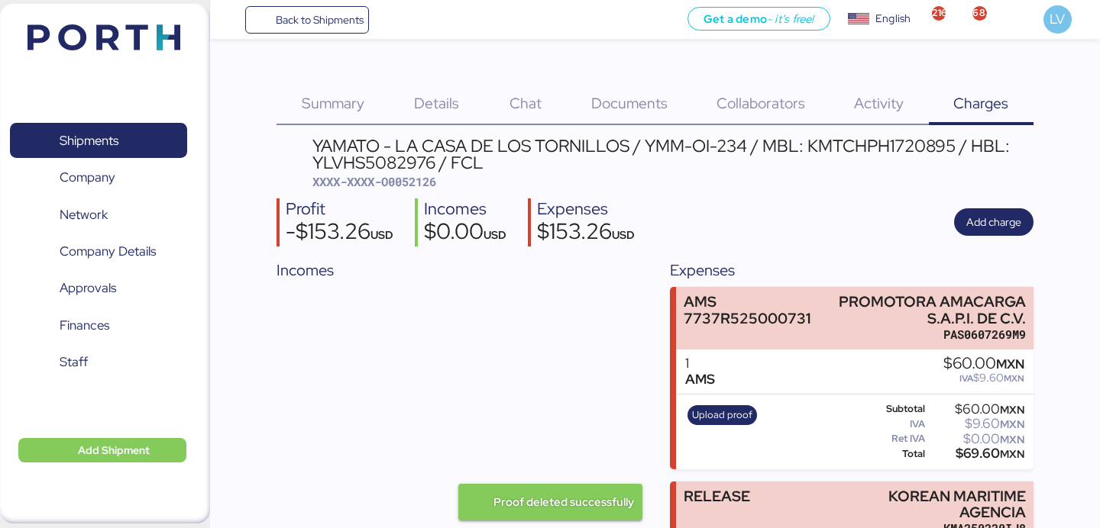
scroll to position [147, 0]
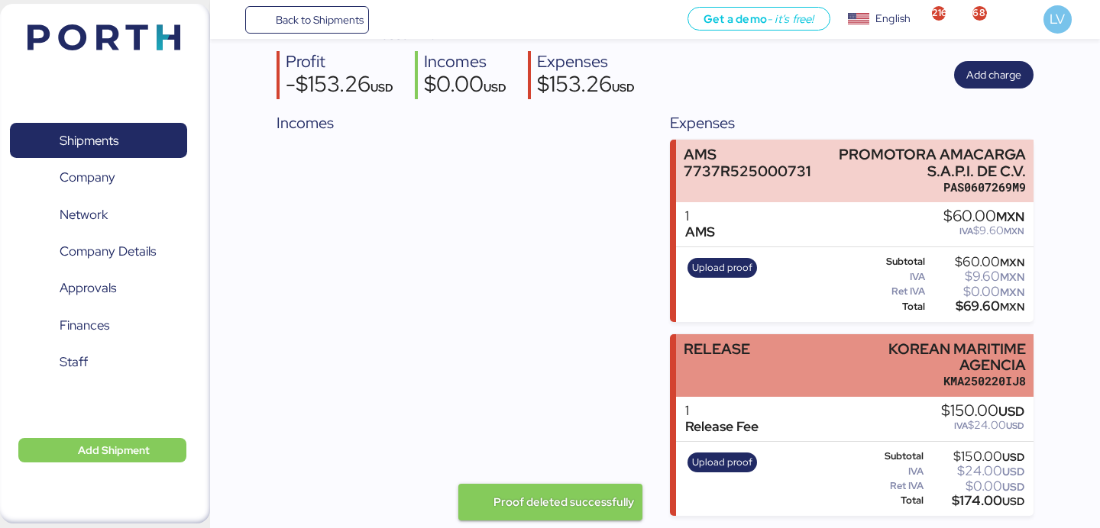
click at [754, 380] on div "RELEASE KOREAN MARITIME AGENCIA KMA250220IJ8" at bounding box center [854, 365] width 357 height 63
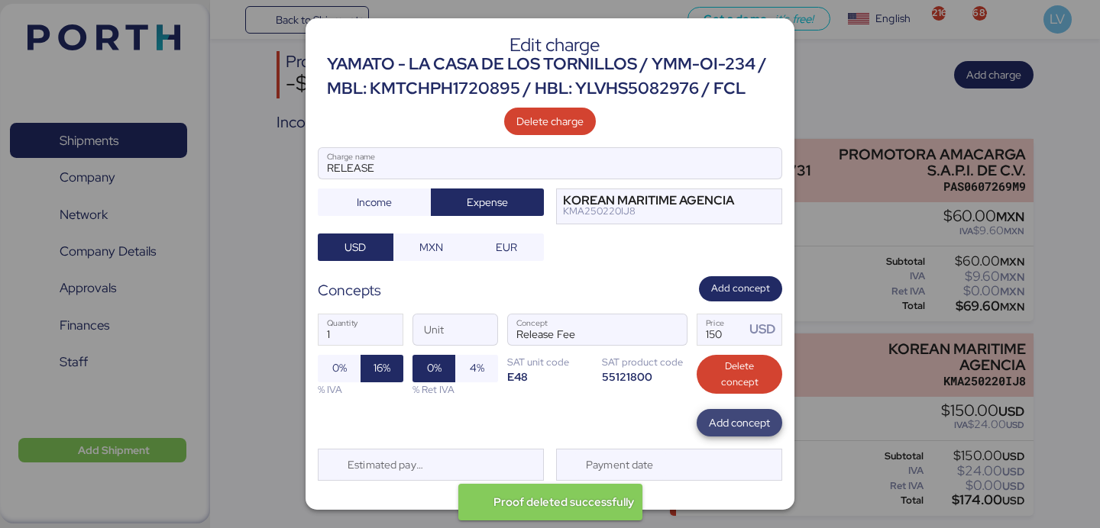
click at [717, 424] on span "Add concept" at bounding box center [739, 423] width 61 height 18
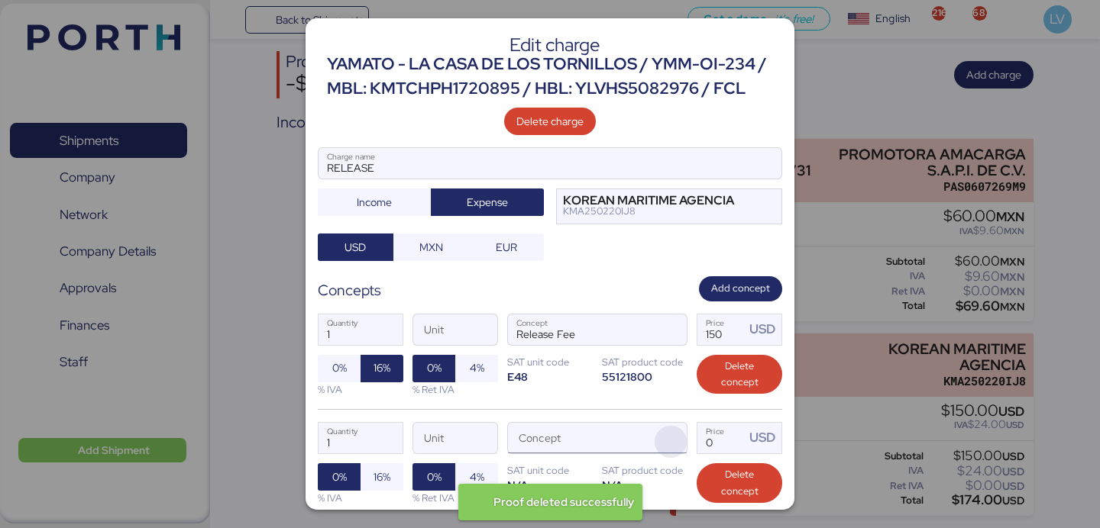
click at [672, 439] on span "button" at bounding box center [670, 442] width 32 height 32
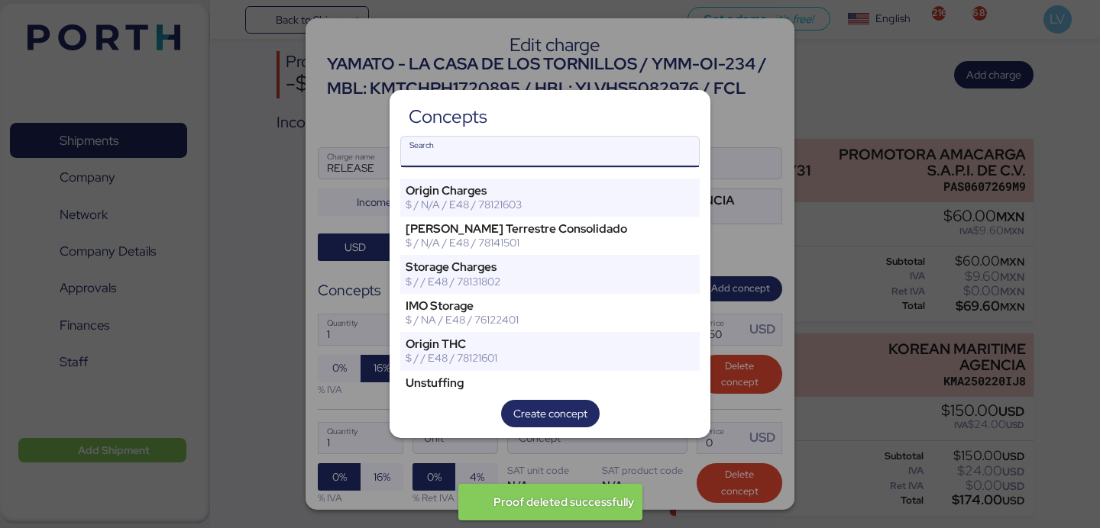
click at [564, 144] on input "Search" at bounding box center [550, 152] width 298 height 31
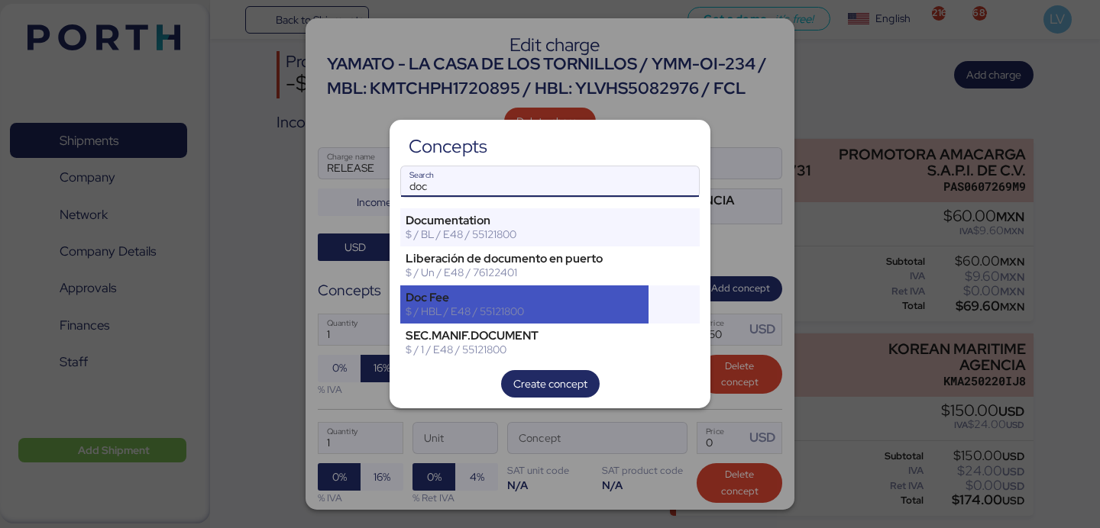
type input "doc"
click at [471, 289] on div "Doc Fee $ / HBL / E48 / 55121800" at bounding box center [524, 305] width 248 height 38
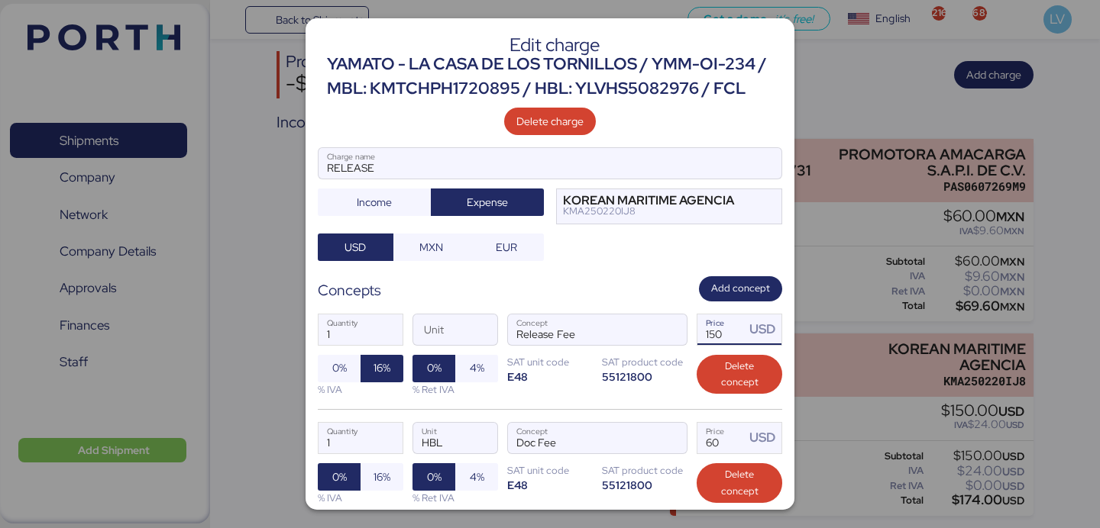
click at [715, 334] on input "150" at bounding box center [720, 330] width 47 height 31
click at [716, 439] on input "60" at bounding box center [720, 438] width 47 height 31
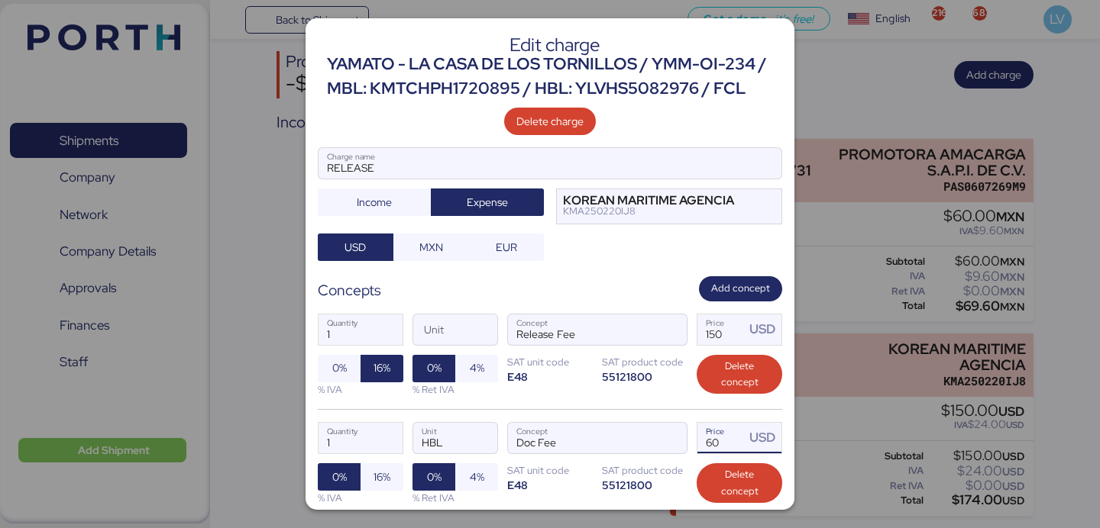
click at [716, 439] on input "60" at bounding box center [720, 438] width 47 height 31
type input "80"
click at [715, 332] on input "150" at bounding box center [720, 330] width 47 height 31
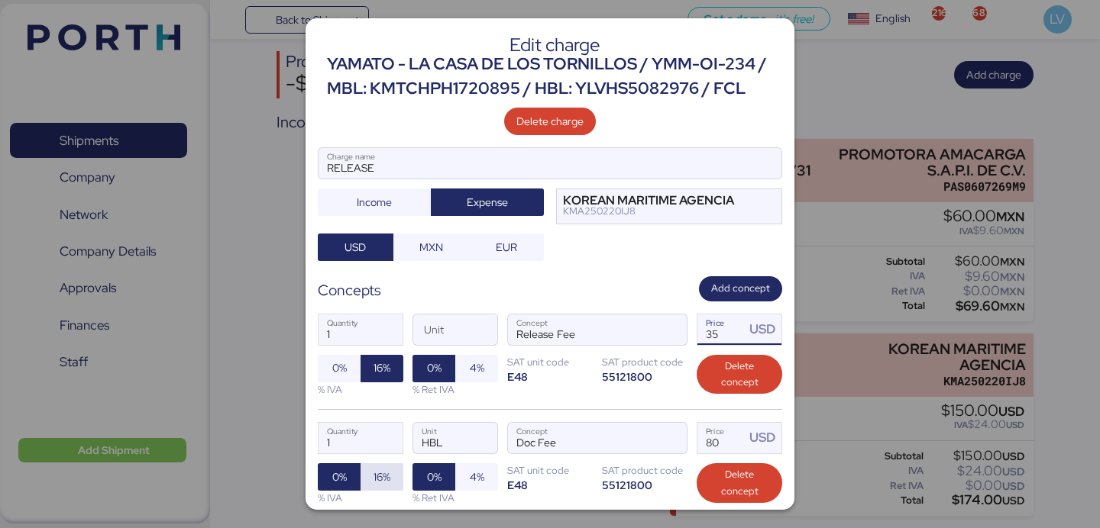
type input "35"
click at [373, 482] on span "16%" at bounding box center [381, 477] width 17 height 18
click at [362, 330] on input "1" at bounding box center [360, 330] width 84 height 31
type input "2"
click at [415, 164] on input "RELEASE" at bounding box center [549, 163] width 463 height 31
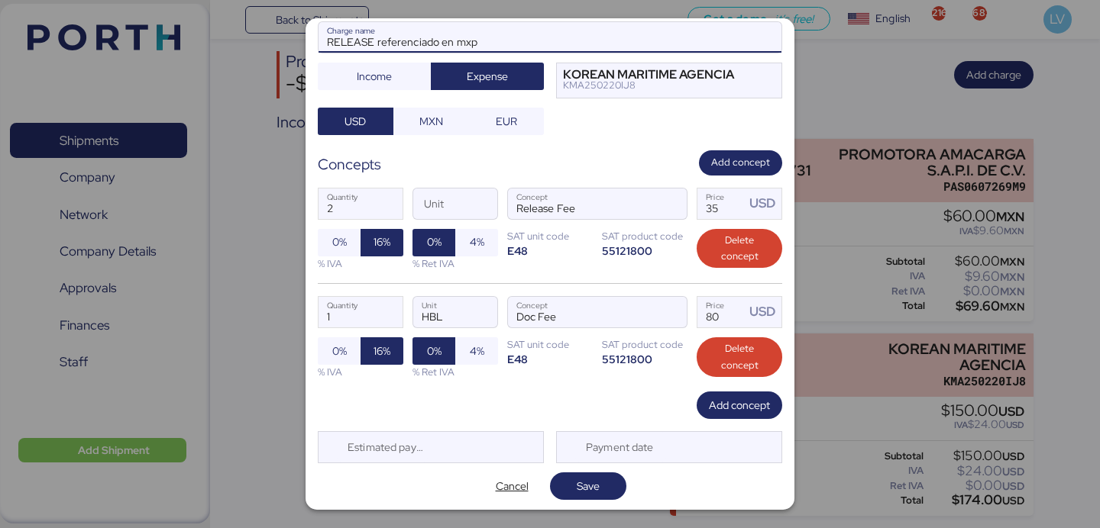
scroll to position [128, 0]
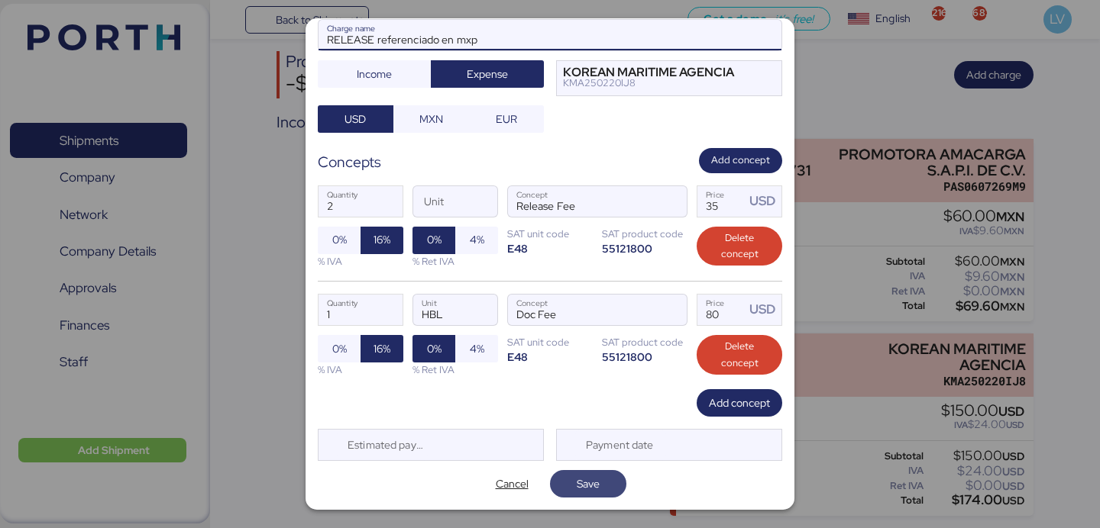
type input "RELEASE referenciado en mxp"
click at [615, 480] on span "Save" at bounding box center [588, 483] width 76 height 27
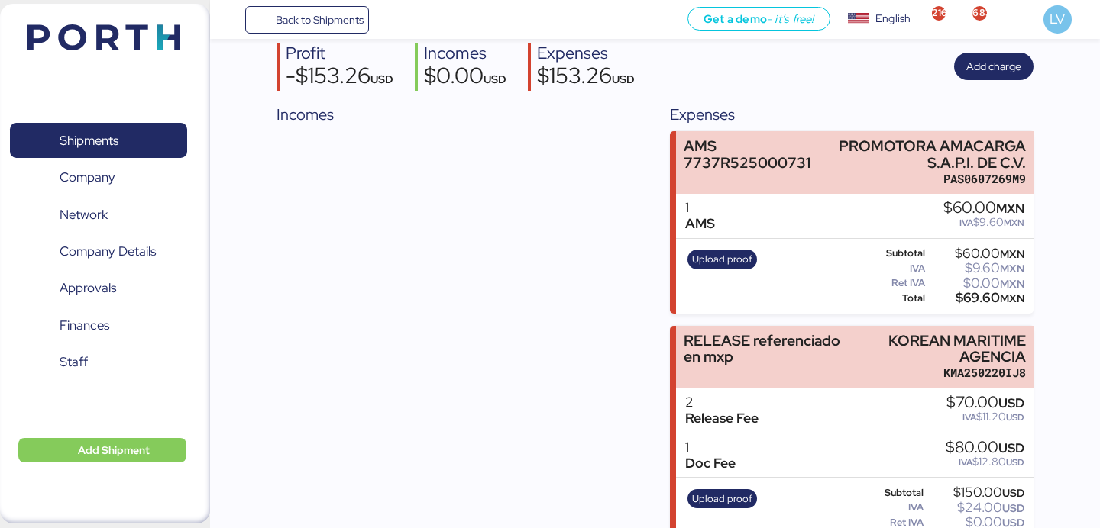
scroll to position [192, 0]
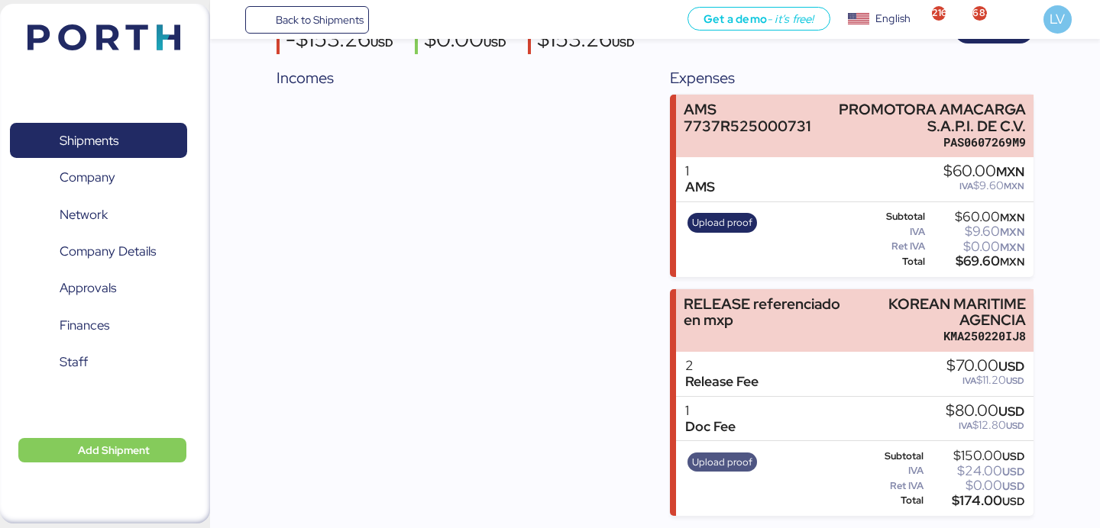
click at [719, 459] on span "Upload proof" at bounding box center [722, 462] width 60 height 17
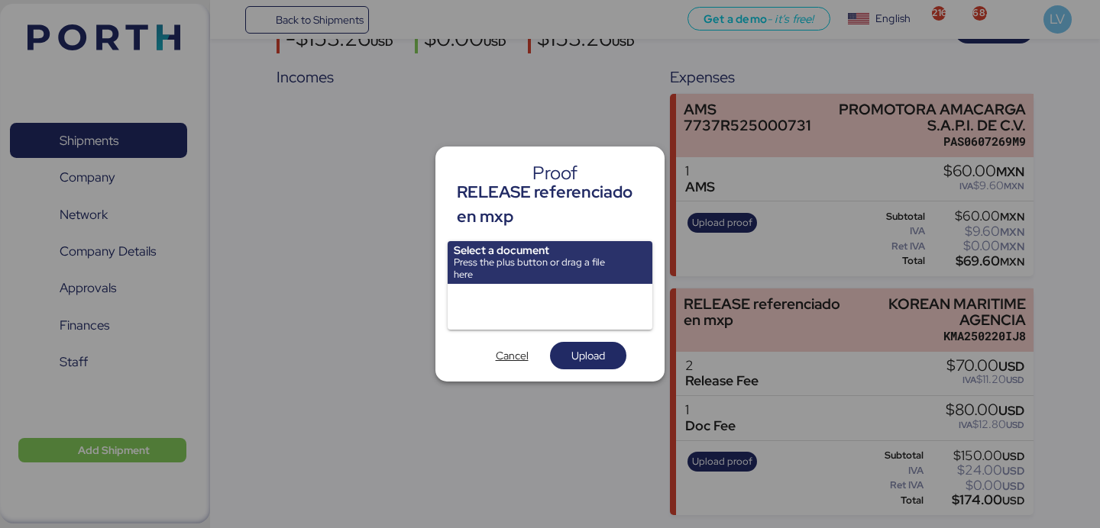
click at [571, 283] on div "Select a document Press the plus button or drag a file here" at bounding box center [549, 285] width 205 height 89
click at [571, 277] on input "file" at bounding box center [549, 262] width 205 height 43
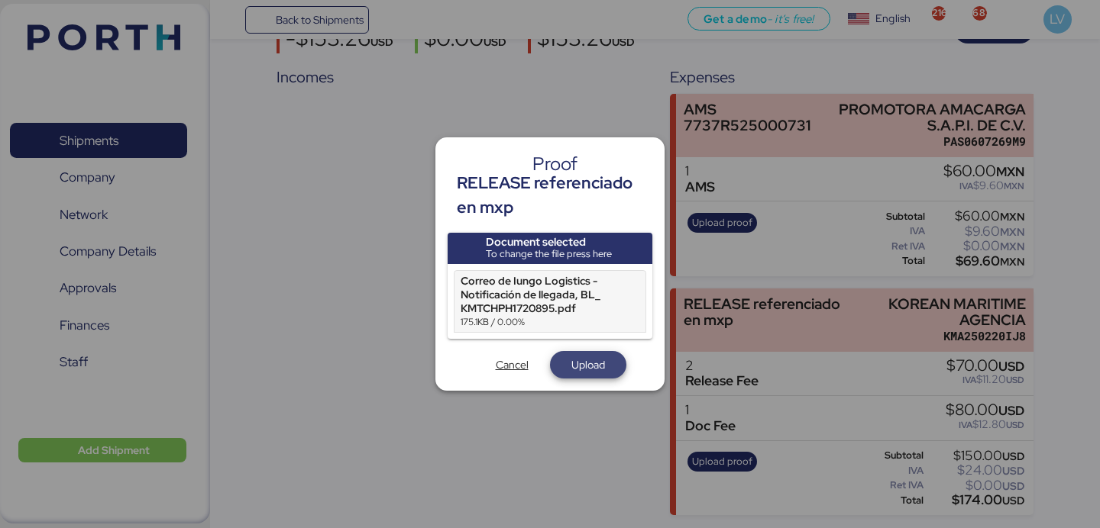
click at [568, 363] on span "Upload" at bounding box center [588, 364] width 52 height 21
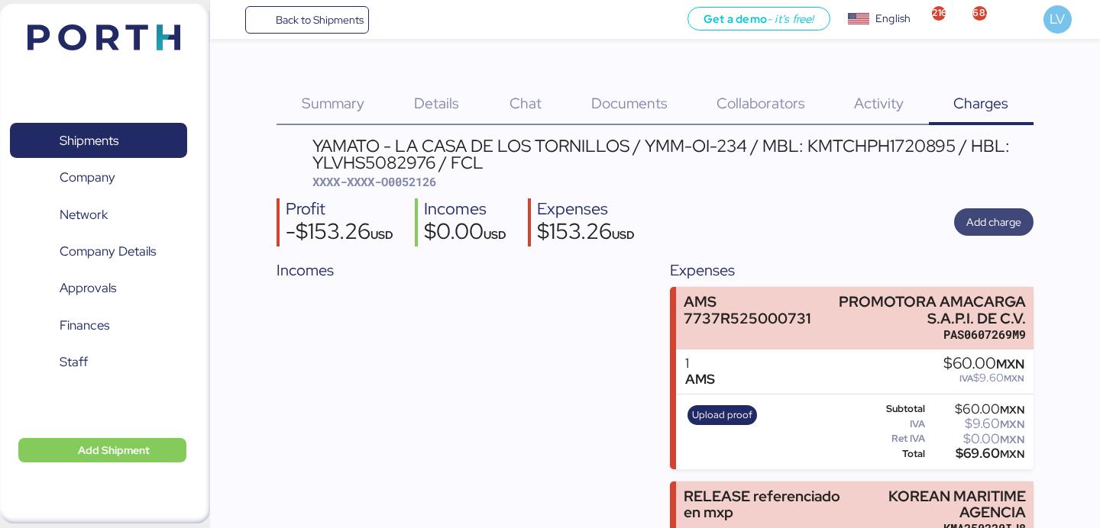
click at [1023, 216] on span "Add charge" at bounding box center [993, 221] width 79 height 27
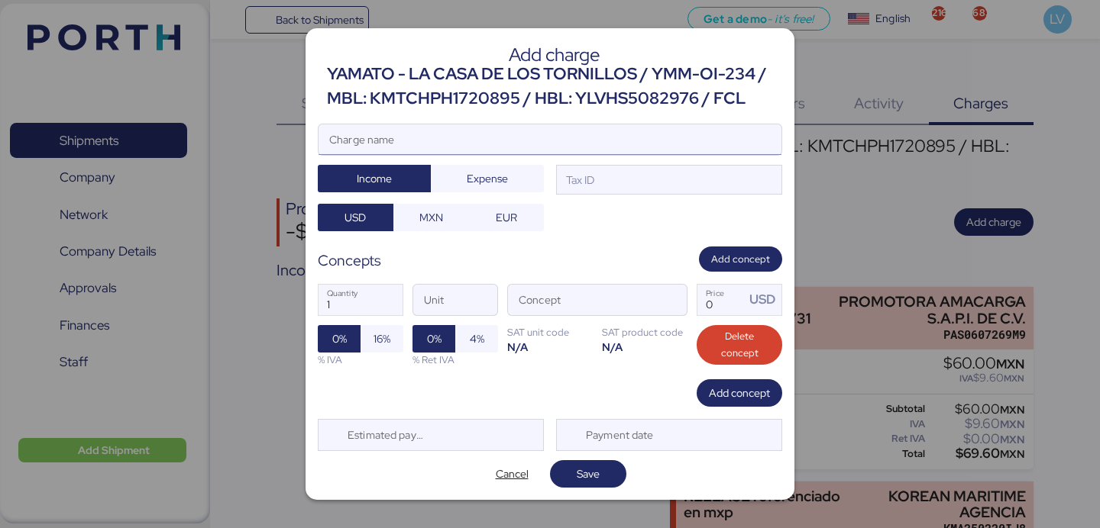
click at [735, 130] on input "Charge name" at bounding box center [549, 139] width 463 height 31
type input "p"
type input "i"
type input "ISPS"
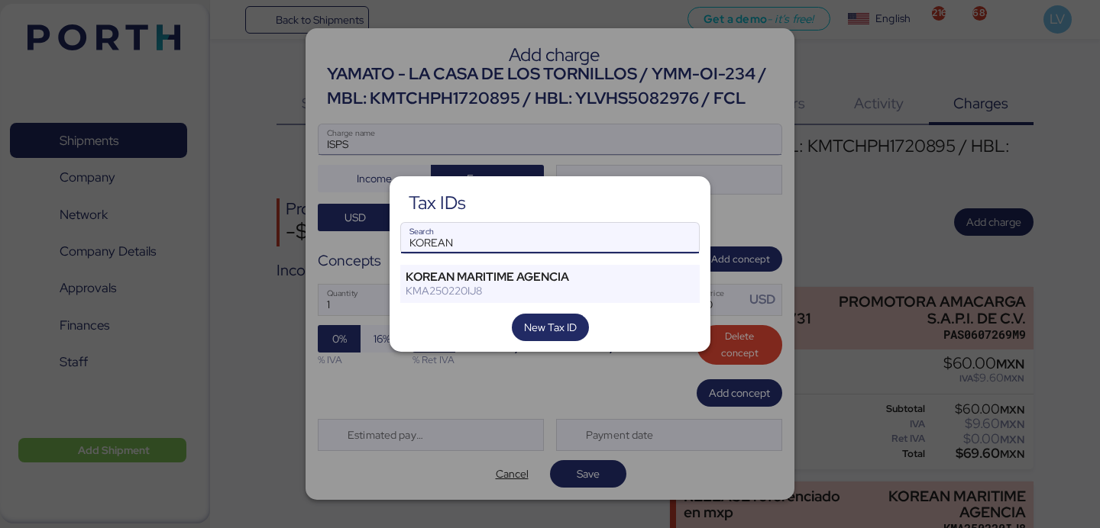
type input "KOREAN"
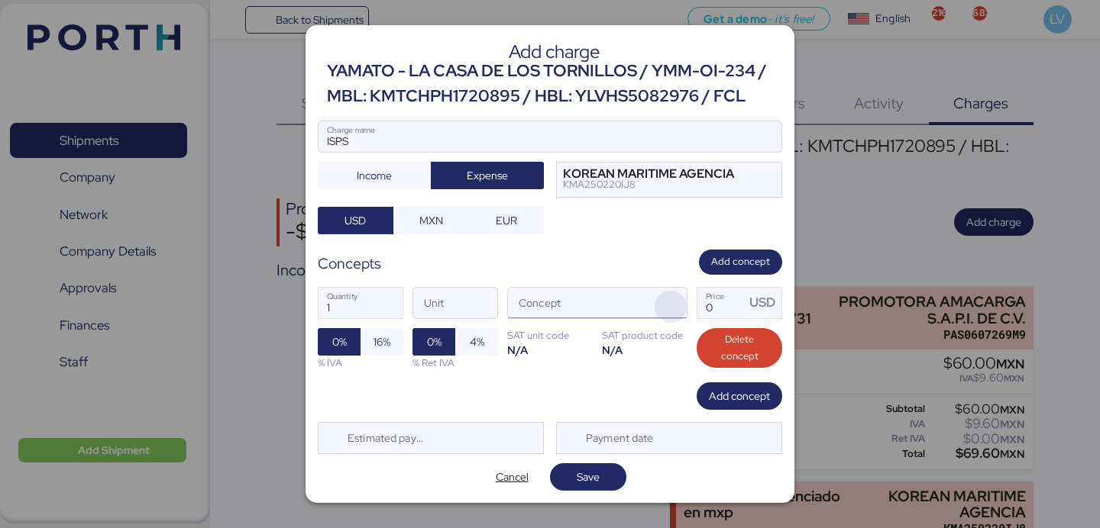
click at [672, 304] on span "button" at bounding box center [670, 307] width 32 height 32
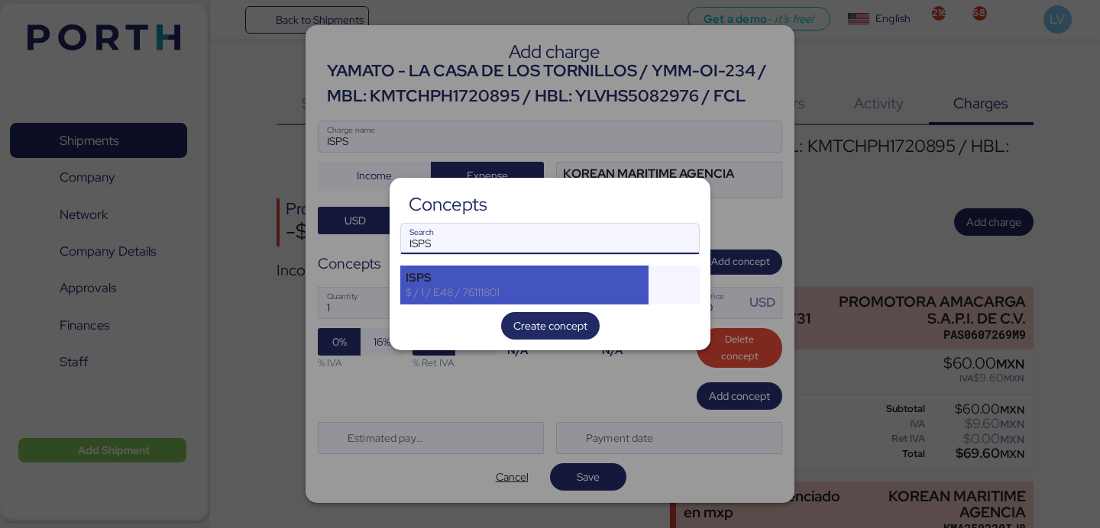
type input "ISPS"
click at [590, 270] on div "ISPS $ / 1 / E48 / 76111801" at bounding box center [524, 285] width 248 height 38
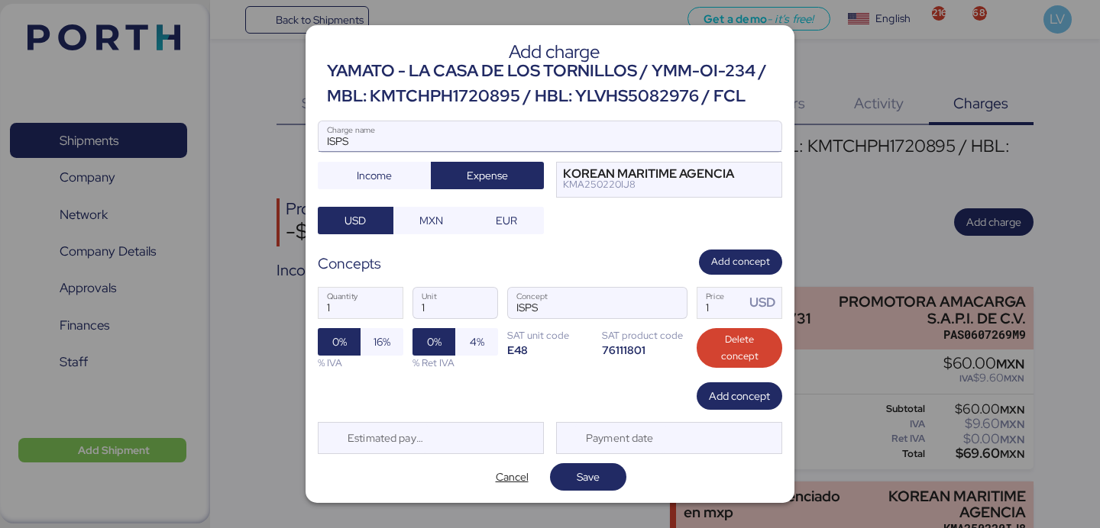
click at [536, 140] on input "ISPS" at bounding box center [549, 136] width 463 height 31
type input "ISPS EN USD"
click at [727, 307] on input "1" at bounding box center [720, 303] width 47 height 31
type input "30"
click at [608, 468] on span "Save" at bounding box center [588, 477] width 52 height 21
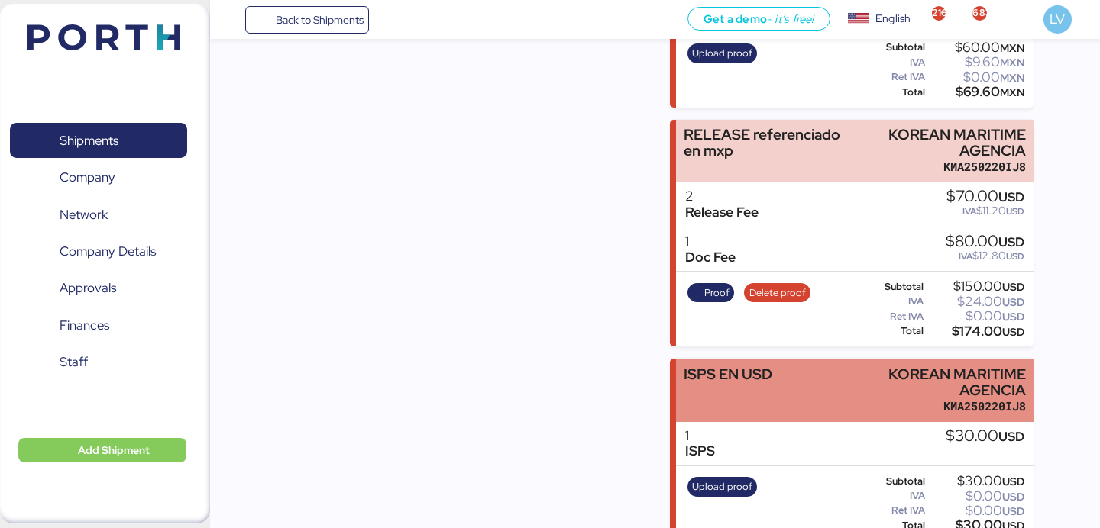
scroll to position [387, 0]
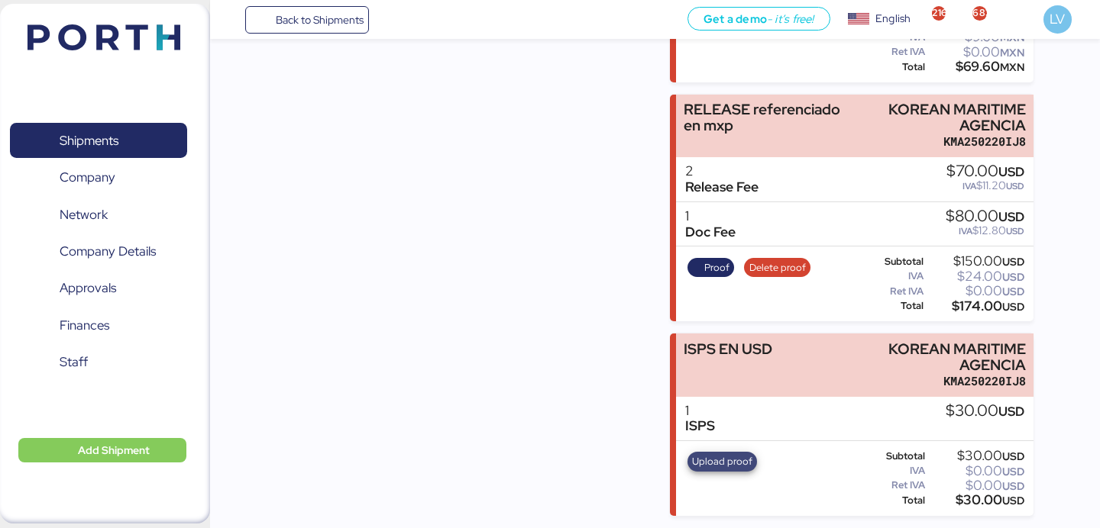
click at [717, 460] on span "Upload proof" at bounding box center [722, 462] width 60 height 17
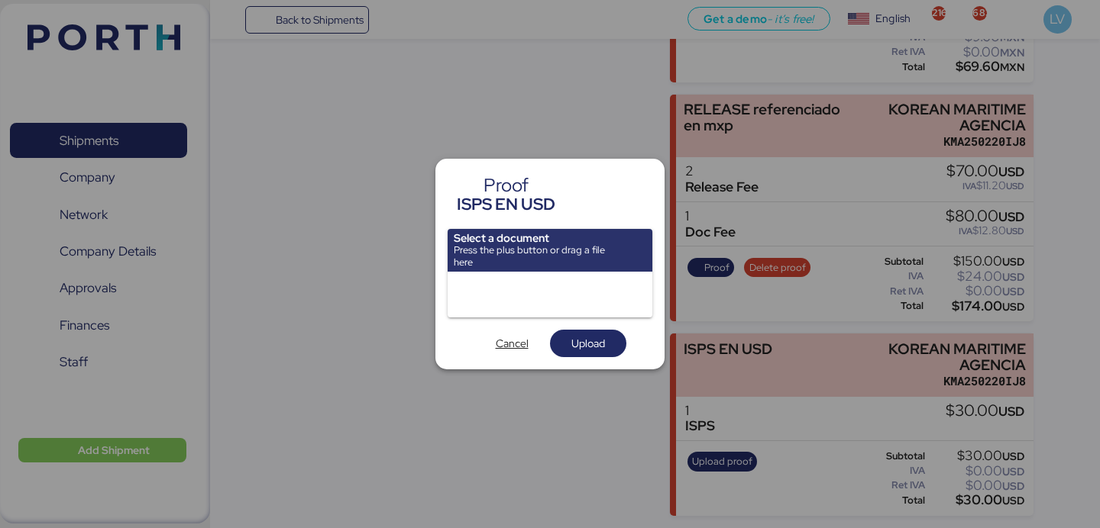
click at [594, 255] on input "file" at bounding box center [549, 250] width 205 height 43
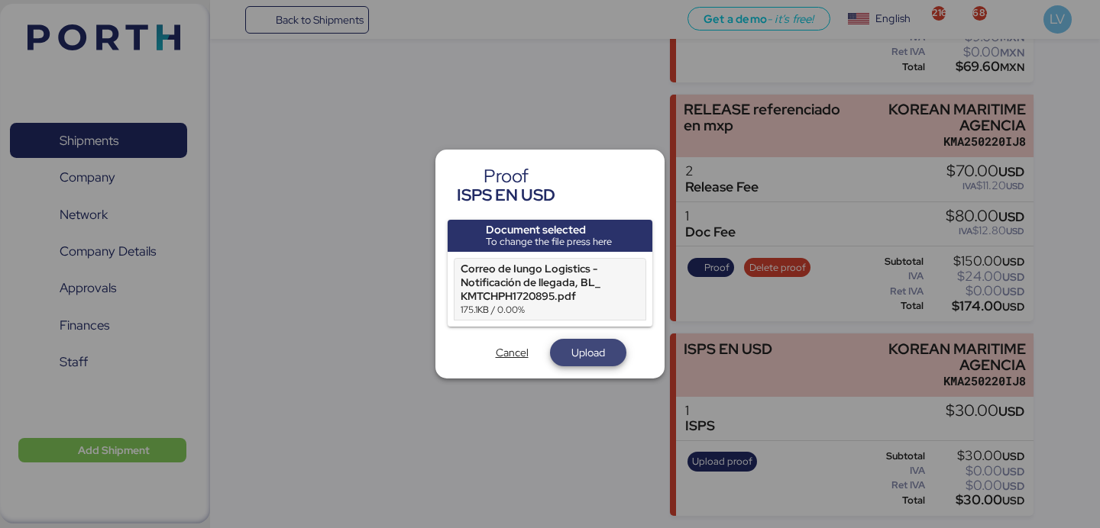
click at [590, 353] on span "Upload" at bounding box center [588, 353] width 34 height 18
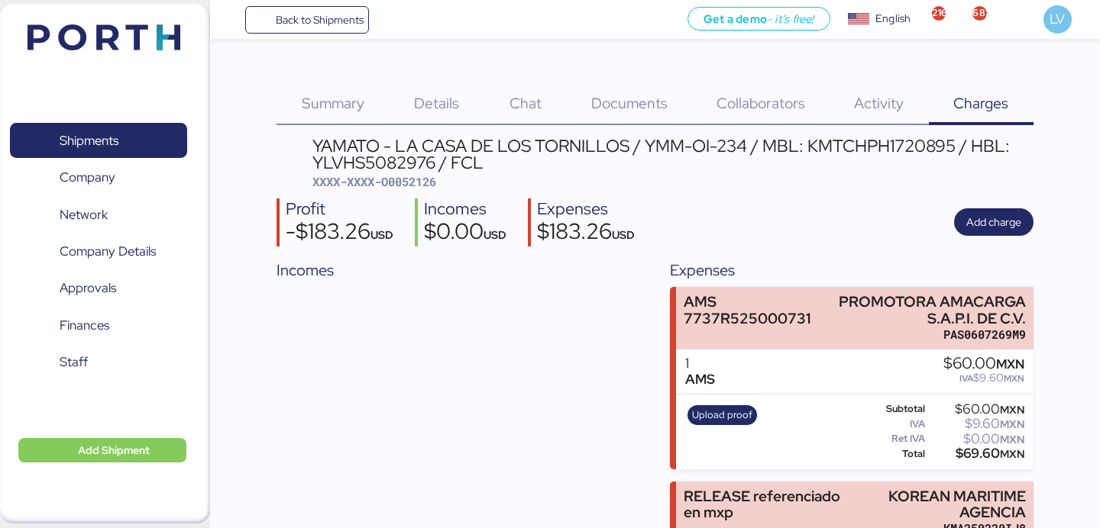
click at [396, 189] on div "YAMATO - LA CASA DE LOS TORNILLOS / YMM-OI-234 / MBL: KMTCHPH1720895 / HBL: YLV…" at bounding box center [672, 163] width 721 height 53
click at [396, 189] on span "XXXX-XXXX-O0052126" at bounding box center [374, 181] width 124 height 15
copy span "O0052126"
click at [305, 17] on span "Back to Shipments" at bounding box center [320, 20] width 88 height 18
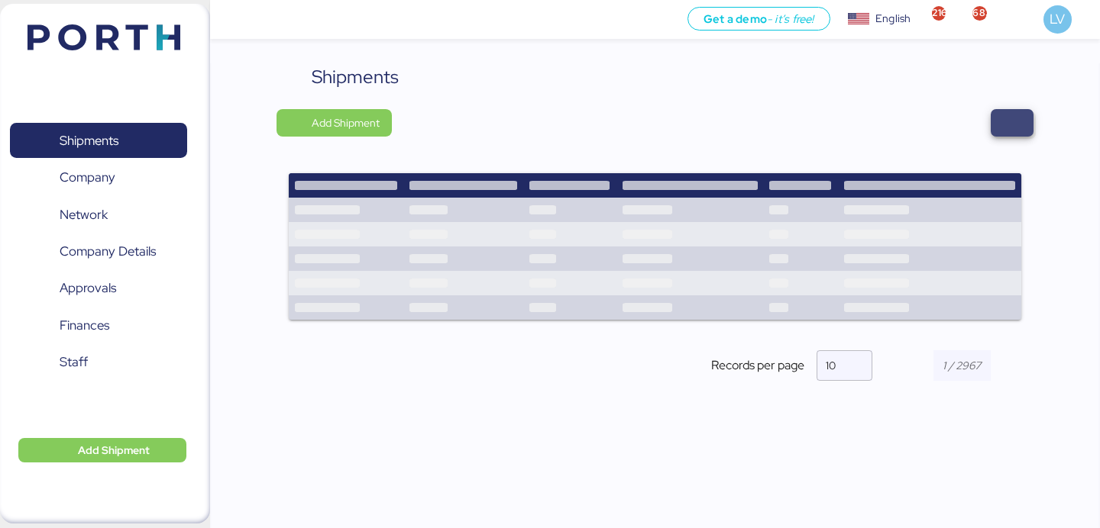
click at [1026, 113] on span "button" at bounding box center [1011, 122] width 43 height 27
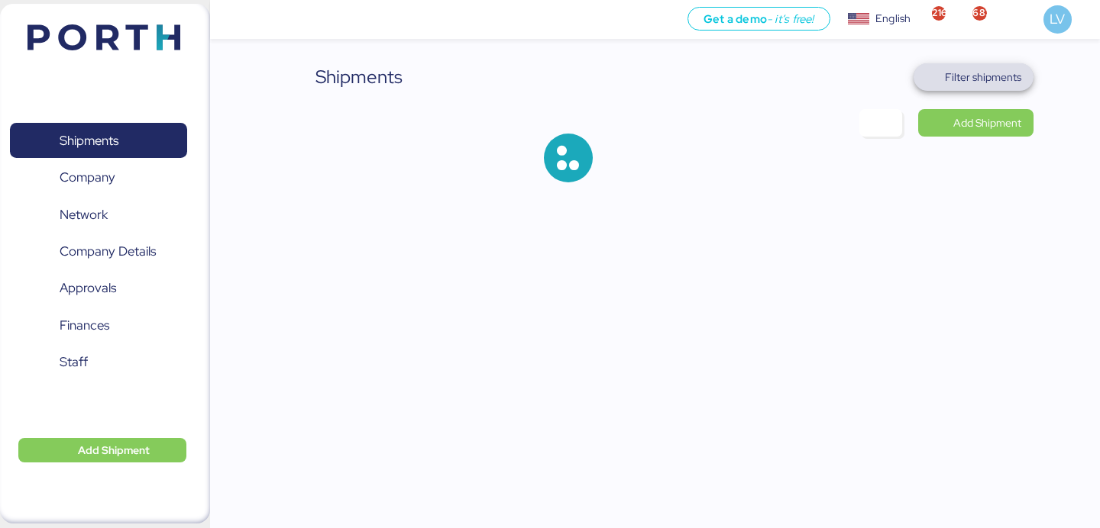
click at [990, 78] on span "Filter shipments" at bounding box center [983, 77] width 76 height 18
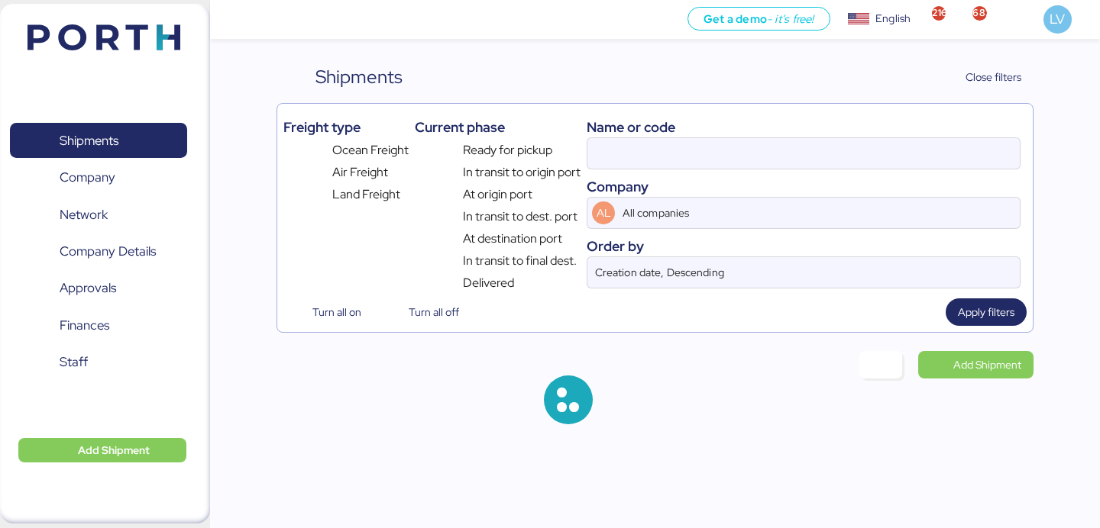
click at [787, 191] on div "Company" at bounding box center [803, 186] width 434 height 21
click at [787, 166] on input at bounding box center [803, 153] width 432 height 31
paste input "COSU6431560270"
type input "COSU6431560270"
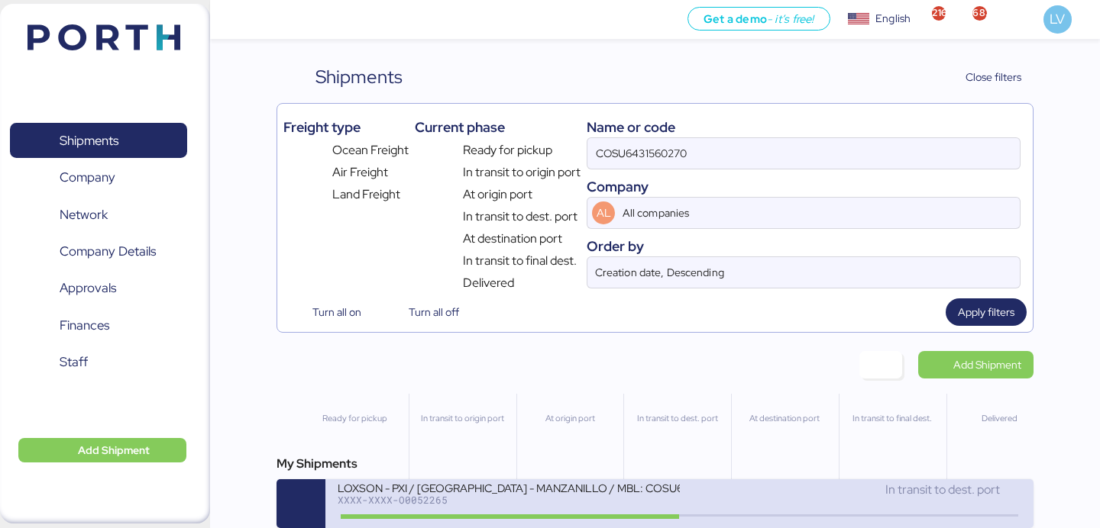
click at [485, 482] on div "LOXSON - PXI / [GEOGRAPHIC_DATA] - MANZANILLO / MBL: COSU6431560270 - HBL: CSSE…" at bounding box center [678, 504] width 707 height 49
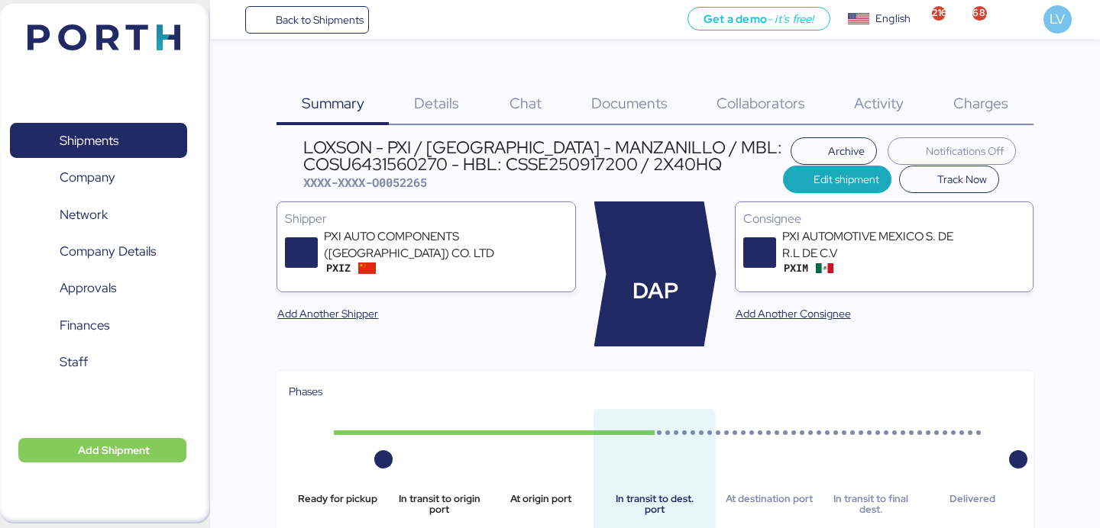
click at [961, 103] on span "Charges" at bounding box center [980, 103] width 55 height 20
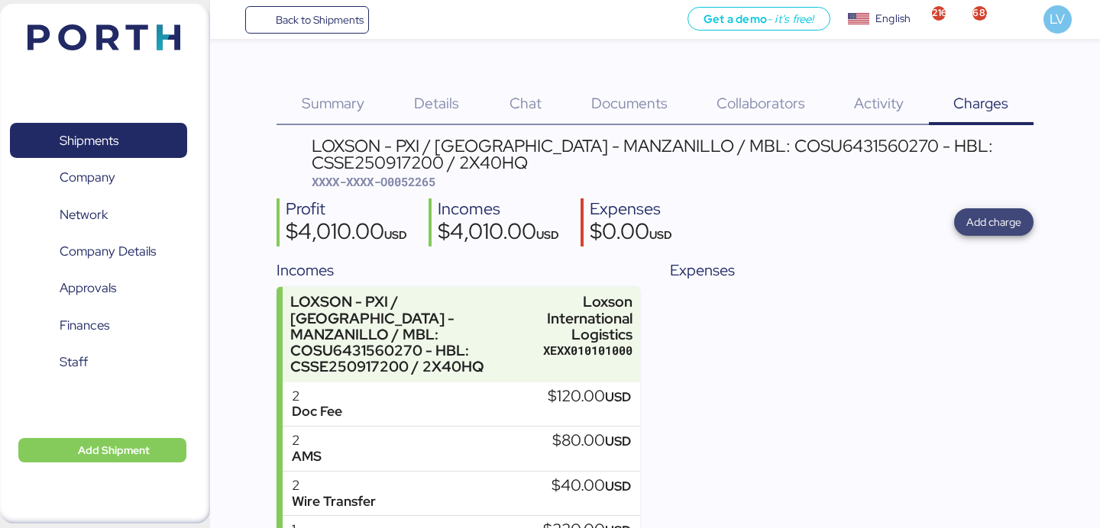
click at [979, 212] on span "Add charge" at bounding box center [993, 222] width 55 height 21
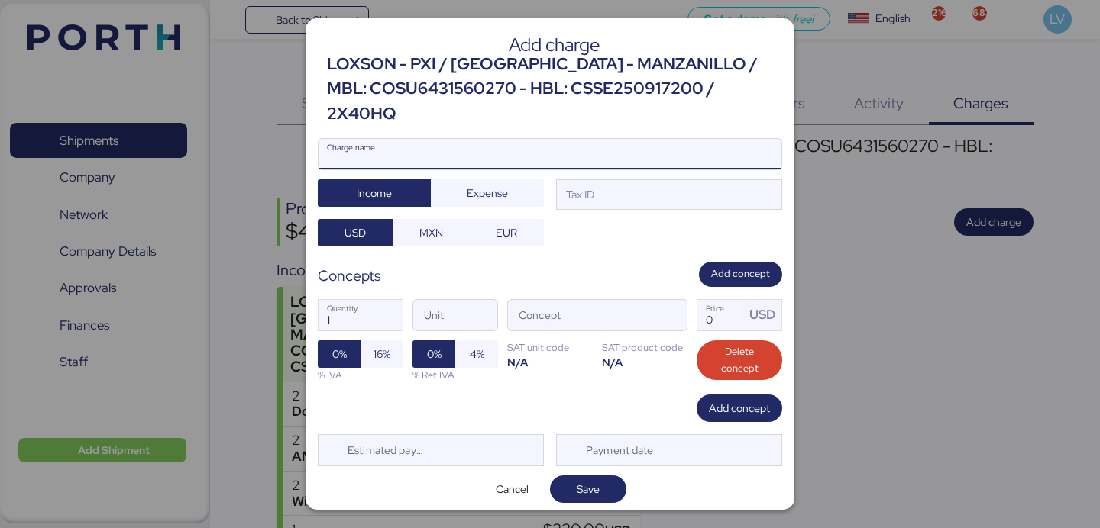
click at [619, 139] on input "Charge name" at bounding box center [549, 154] width 463 height 31
paste input "COSU6431560270"
type input "COSU6431560270 cargos"
click at [480, 185] on span "Expense" at bounding box center [487, 193] width 41 height 18
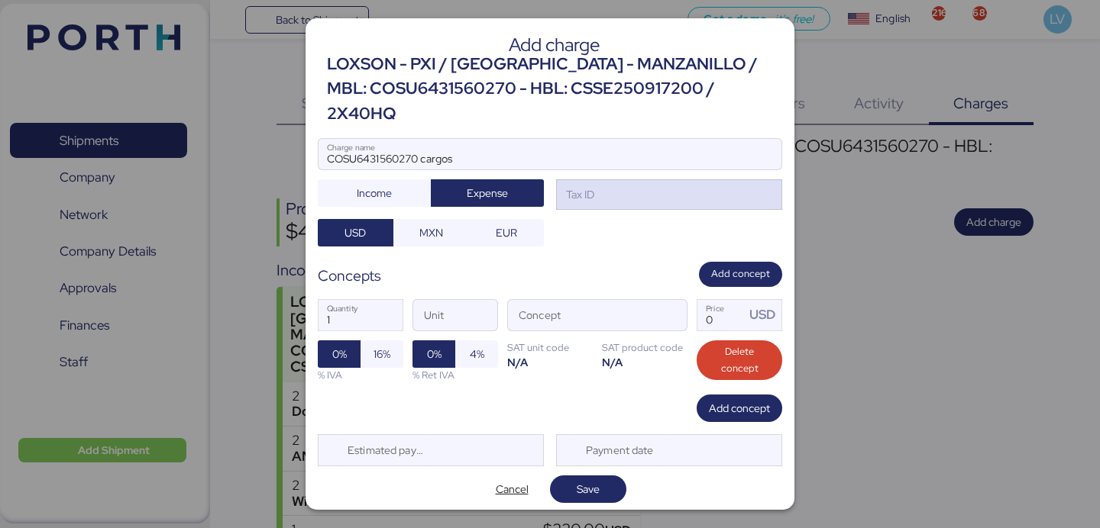
click at [608, 186] on div "Tax ID" at bounding box center [669, 194] width 226 height 31
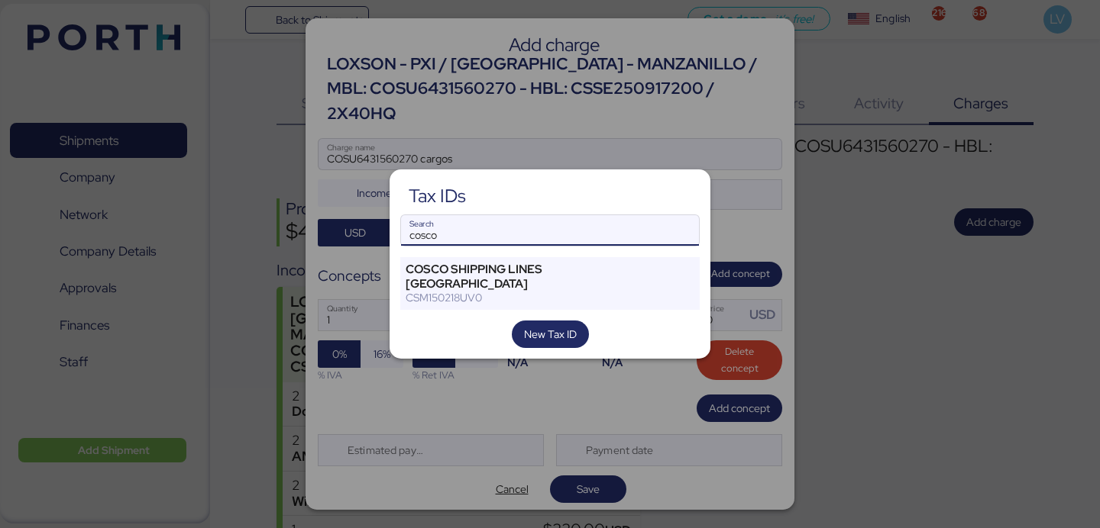
type input "cosco"
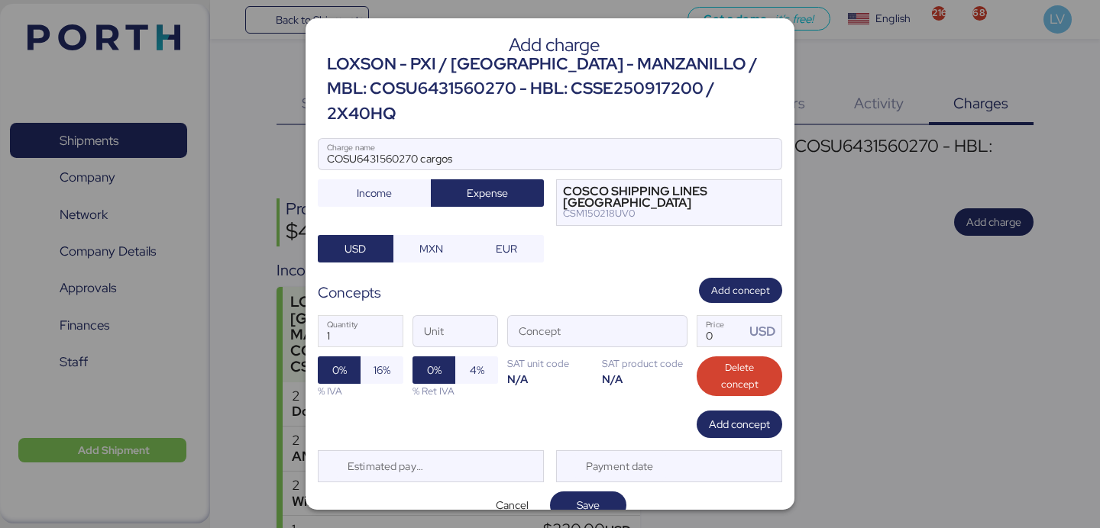
click at [687, 317] on div "1 Quantity Unit Concept 0 Price USD 0% 16% % IVA 0% 4% % Ret IVA SAT unit code …" at bounding box center [550, 357] width 464 height 108
click at [675, 320] on span "button" at bounding box center [670, 336] width 32 height 32
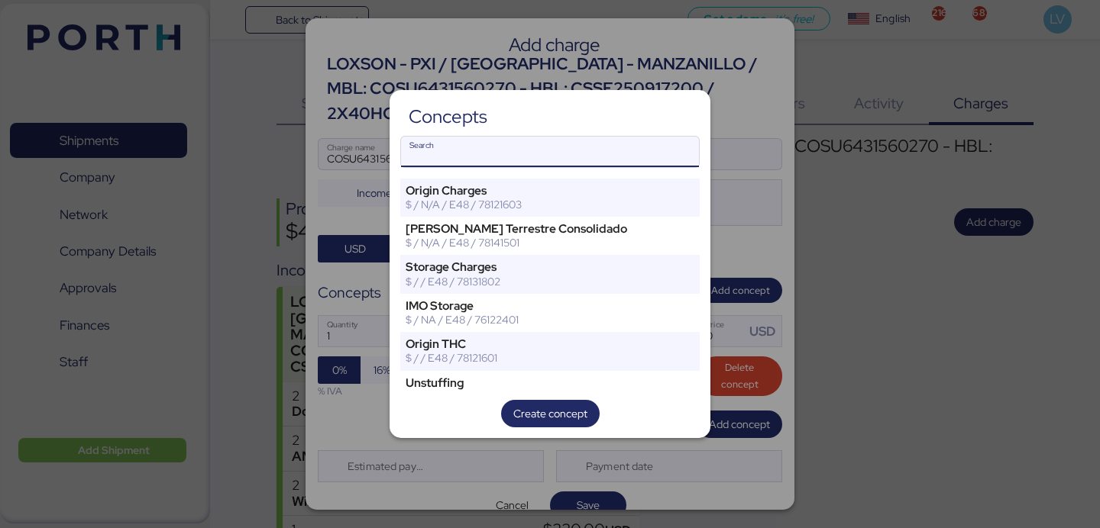
type input "e"
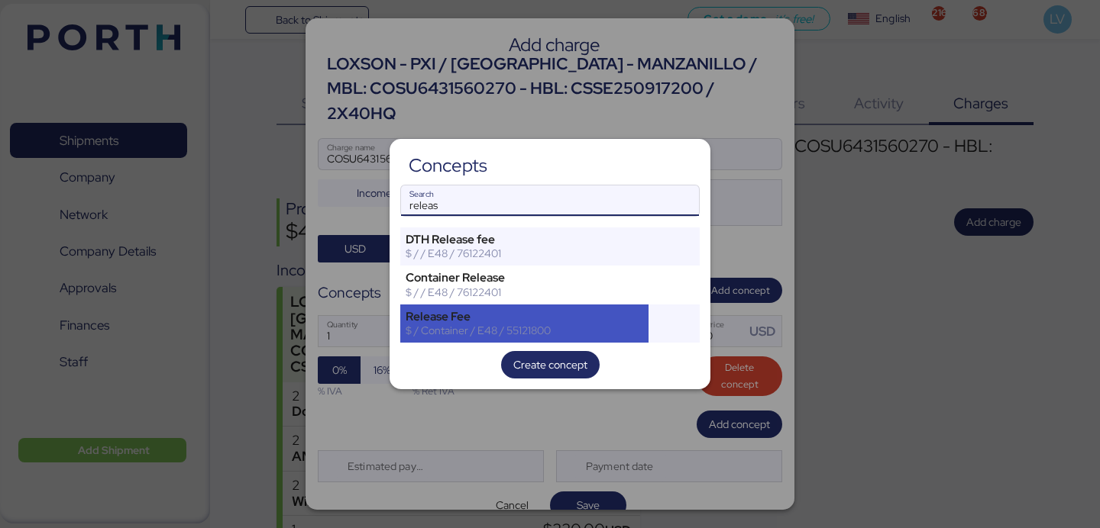
type input "releas"
click at [632, 325] on div "$ / Container / E48 / 55121800" at bounding box center [523, 331] width 237 height 14
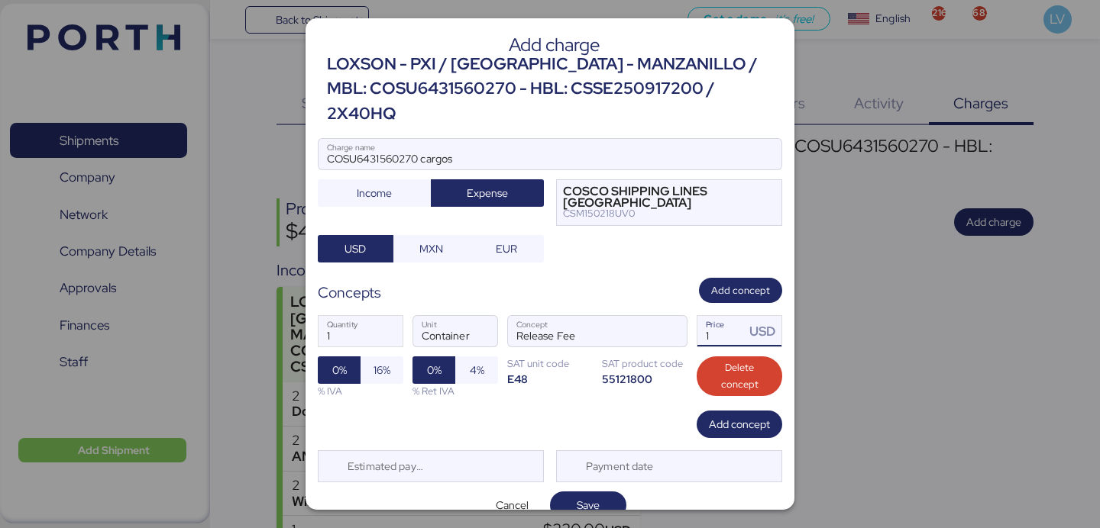
click at [728, 316] on input "1" at bounding box center [720, 331] width 47 height 31
paste input "84.00"
type input "84"
click at [588, 496] on span "Save" at bounding box center [588, 505] width 23 height 18
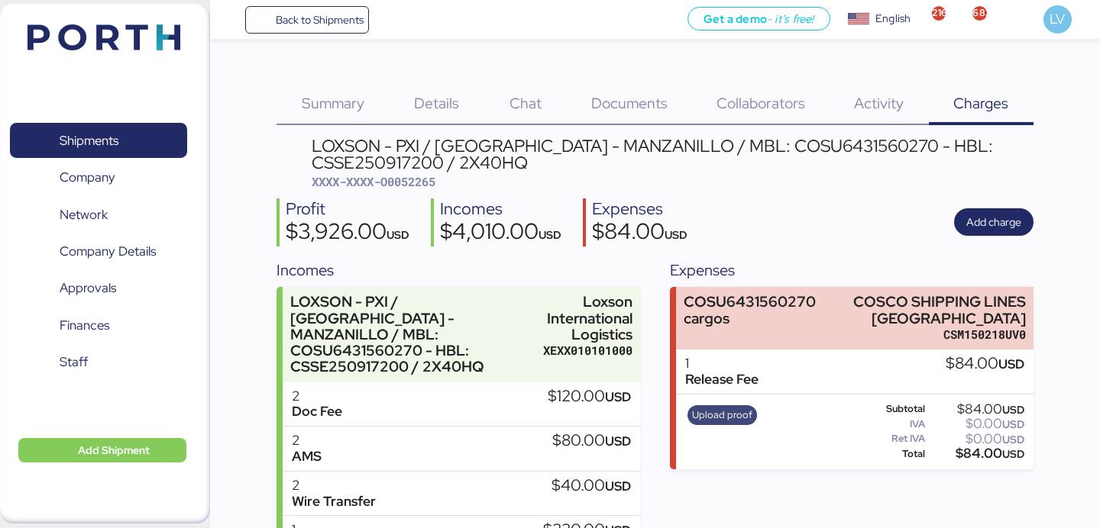
click at [733, 418] on span "Upload proof" at bounding box center [722, 415] width 60 height 17
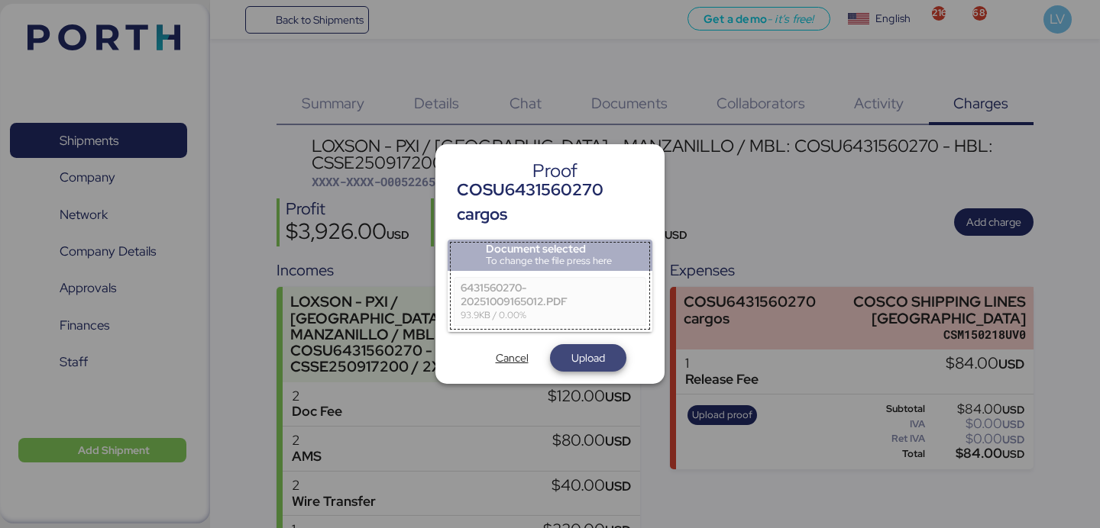
click at [582, 344] on span "Upload" at bounding box center [588, 357] width 76 height 27
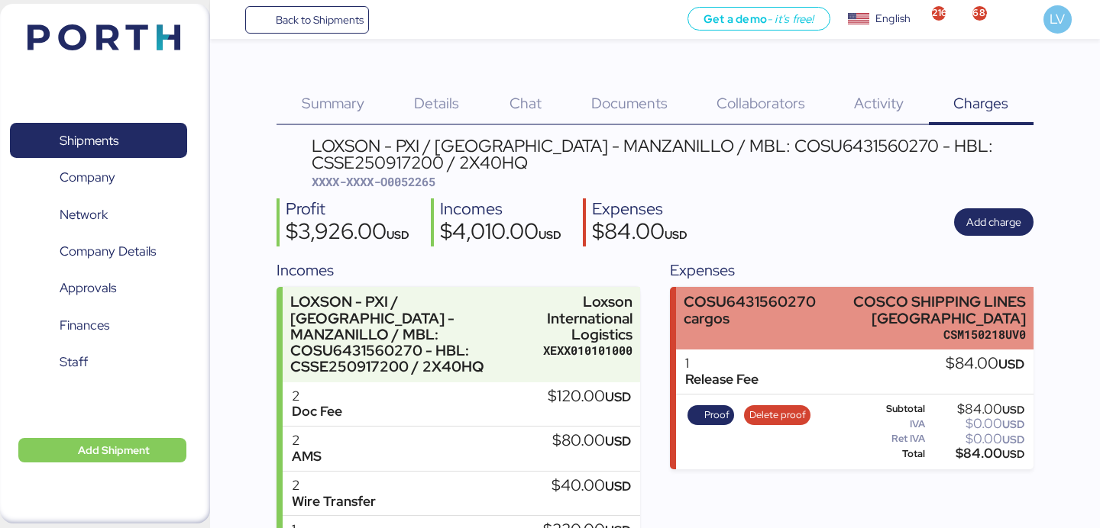
click at [765, 289] on div "COSU6431560270 cargos COSCO SHIPPING LINES [GEOGRAPHIC_DATA] CSM150218UV0" at bounding box center [854, 318] width 357 height 63
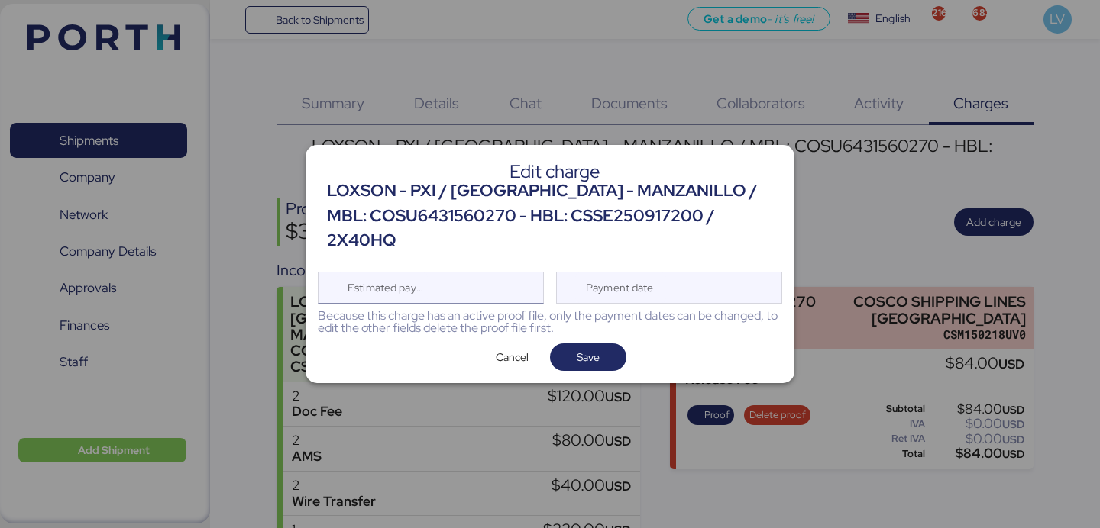
click at [478, 276] on div "Estimated payment date" at bounding box center [431, 288] width 226 height 32
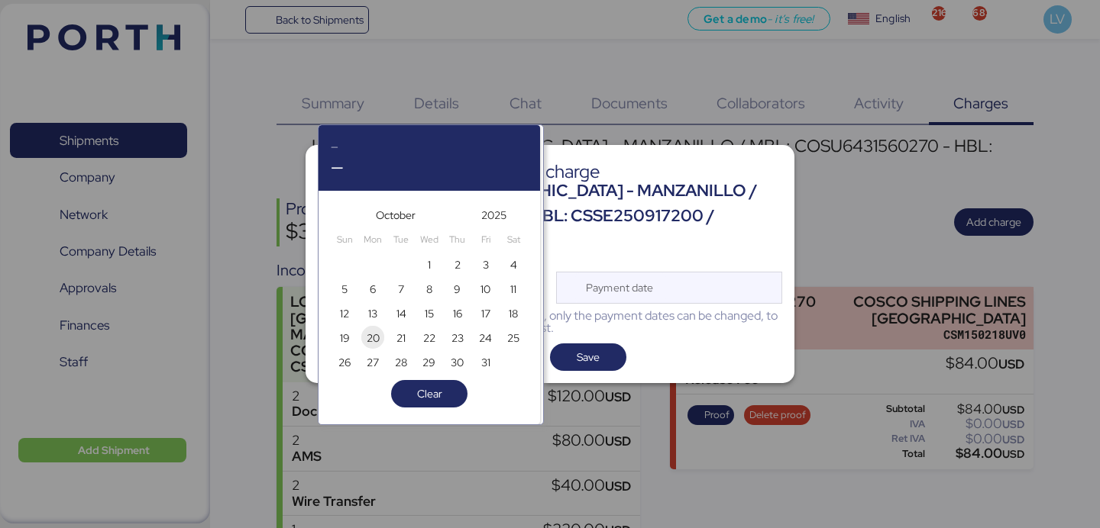
click at [371, 336] on span "20" at bounding box center [373, 338] width 13 height 18
type input "[DATE]"
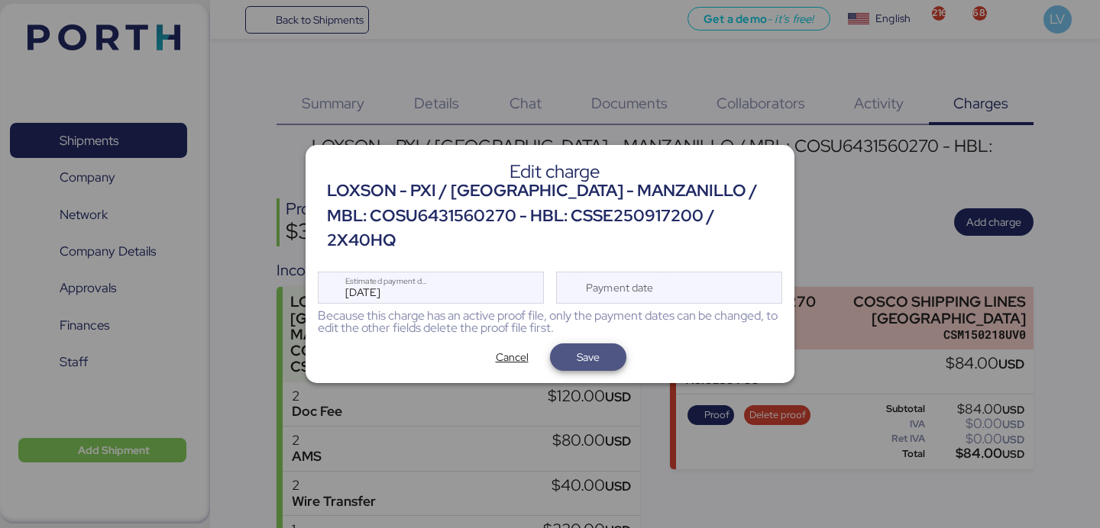
click at [568, 348] on span "Save" at bounding box center [588, 357] width 52 height 21
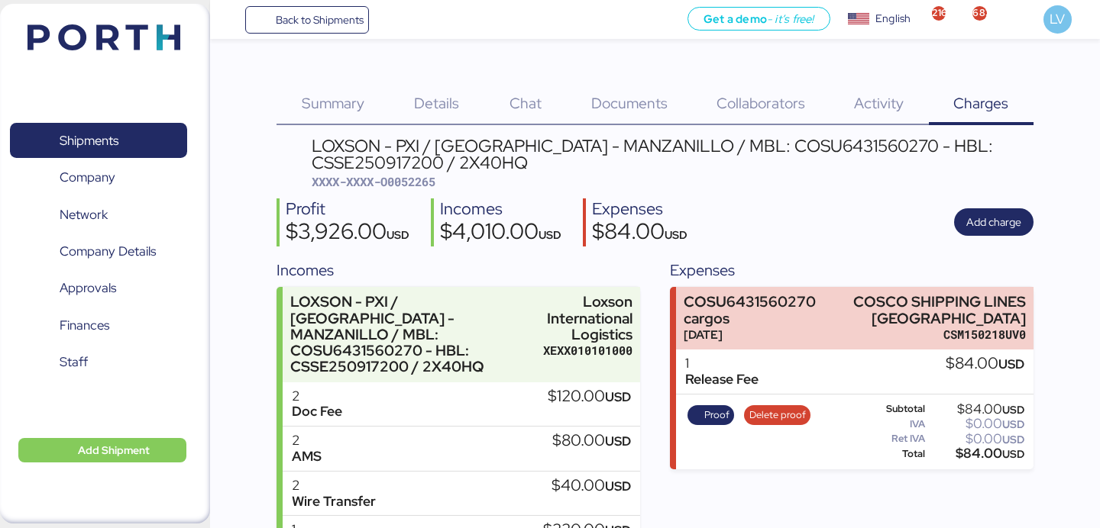
click at [432, 177] on span "XXXX-XXXX-O0052265" at bounding box center [374, 181] width 124 height 15
copy span "O0052265"
